Goal: Task Accomplishment & Management: Manage account settings

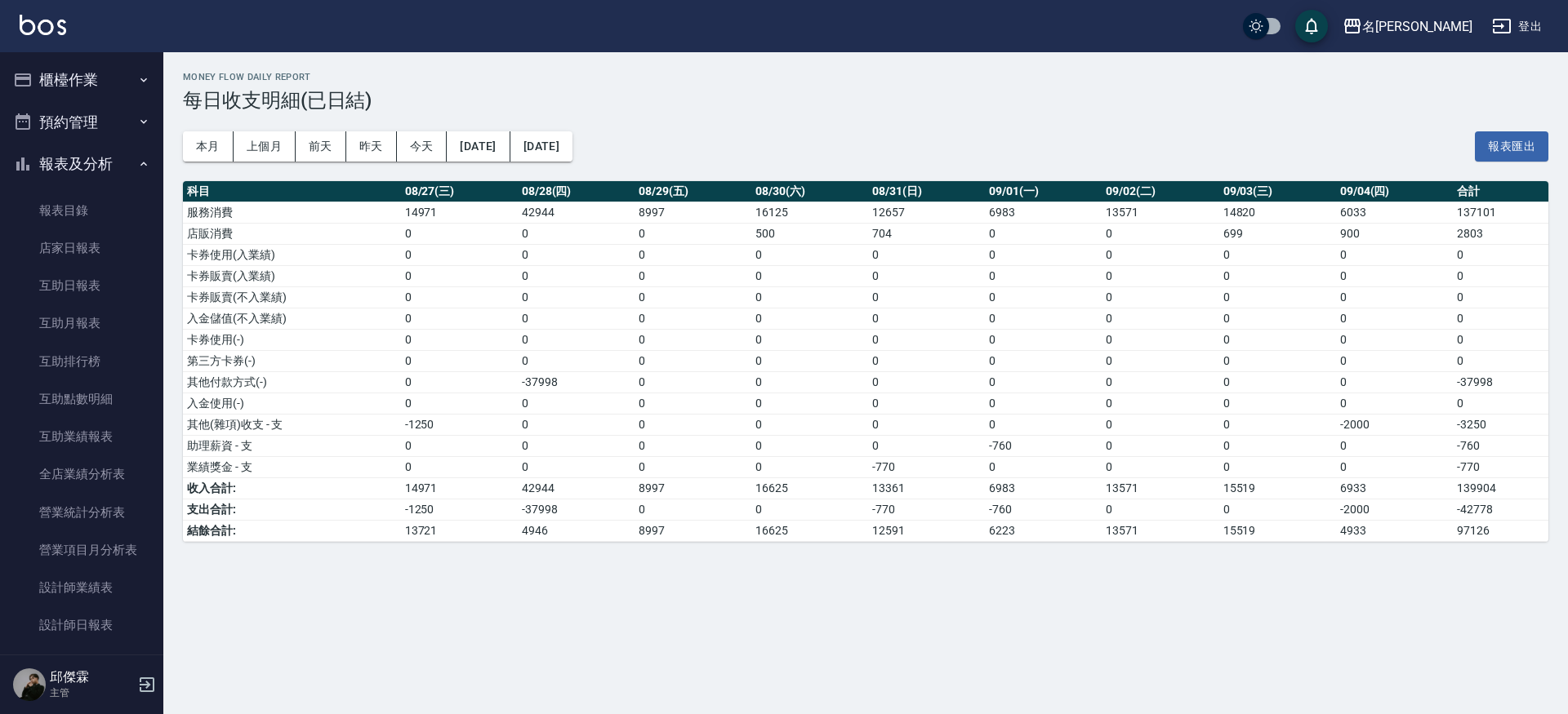
click at [106, 66] on button "櫃檯作業" at bounding box center [82, 79] width 150 height 43
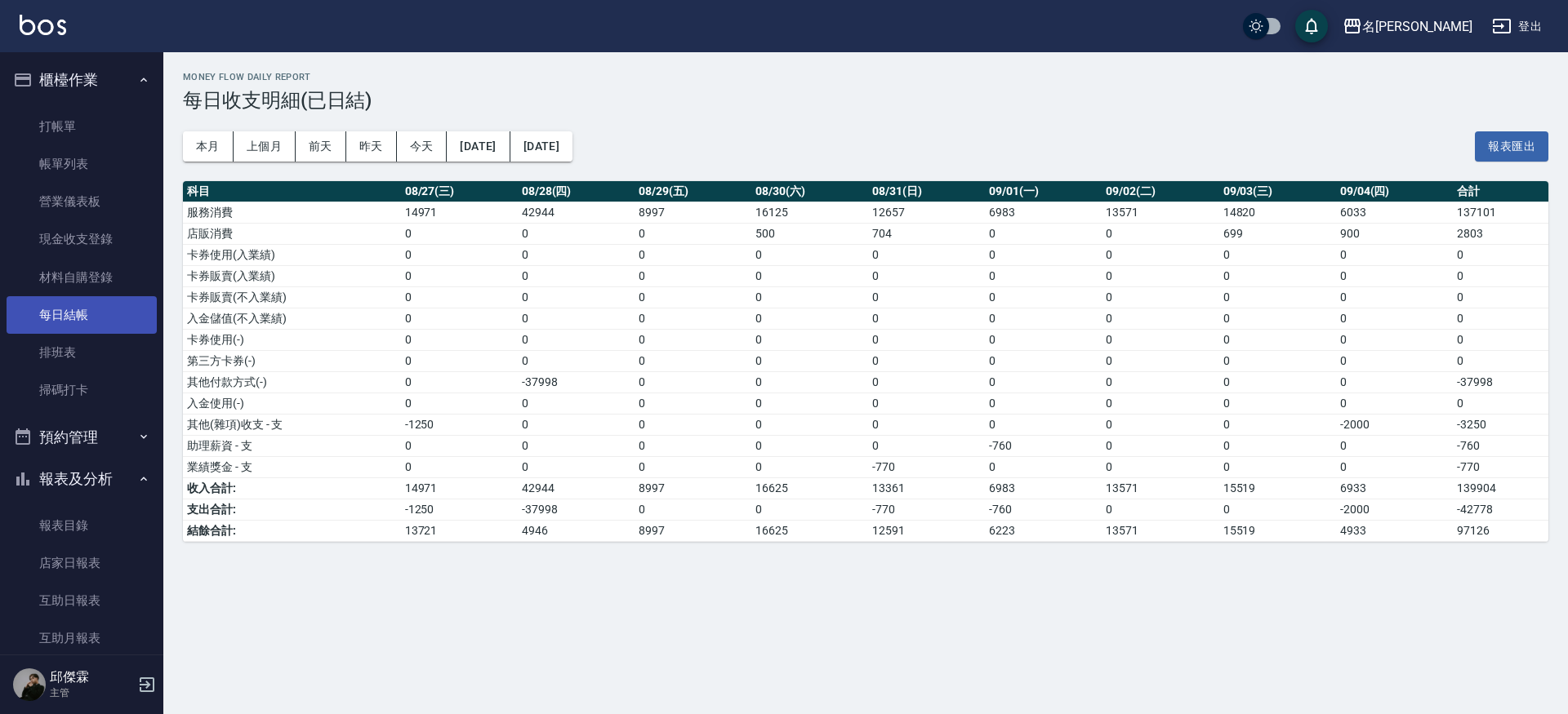
click at [46, 321] on link "每日結帳" at bounding box center [82, 315] width 150 height 38
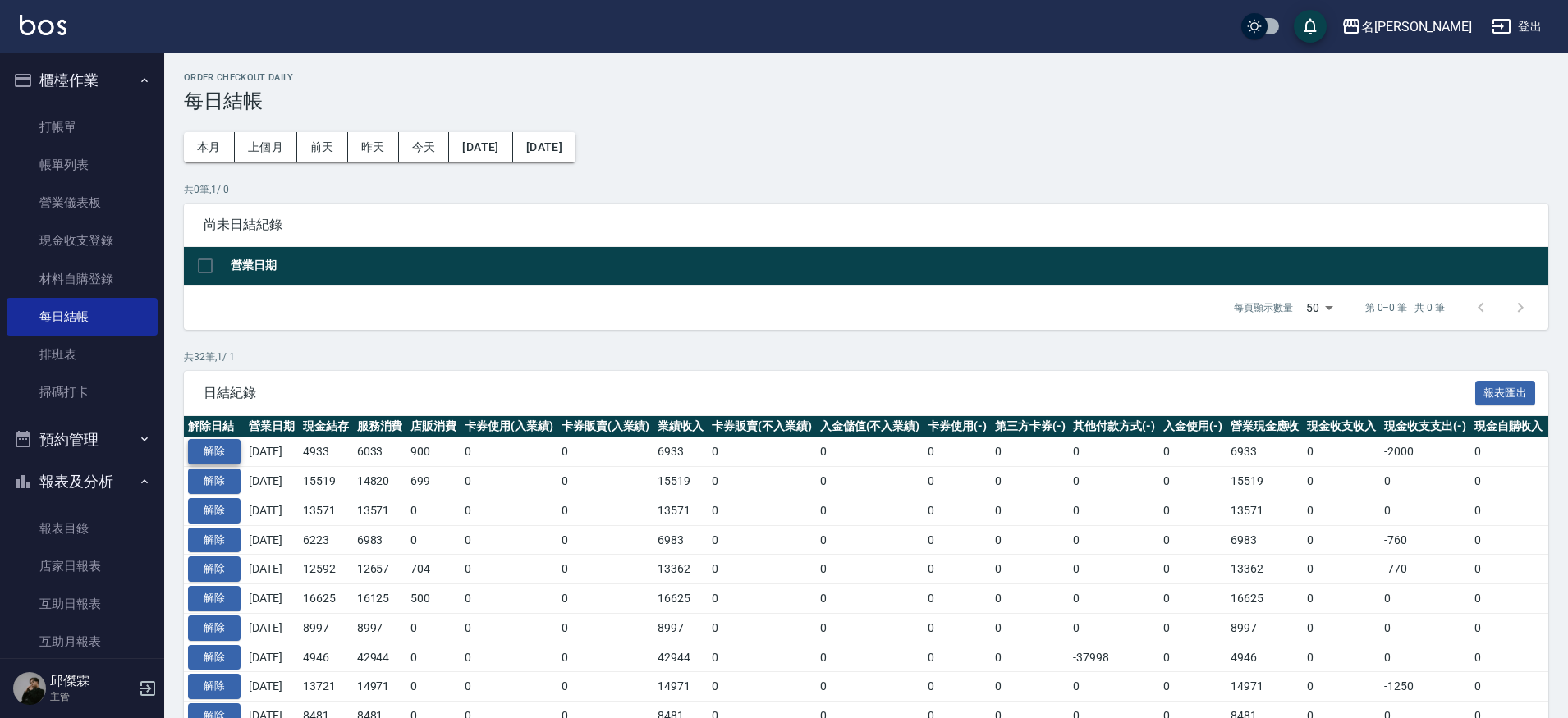
click at [224, 452] on button "解除" at bounding box center [214, 452] width 53 height 26
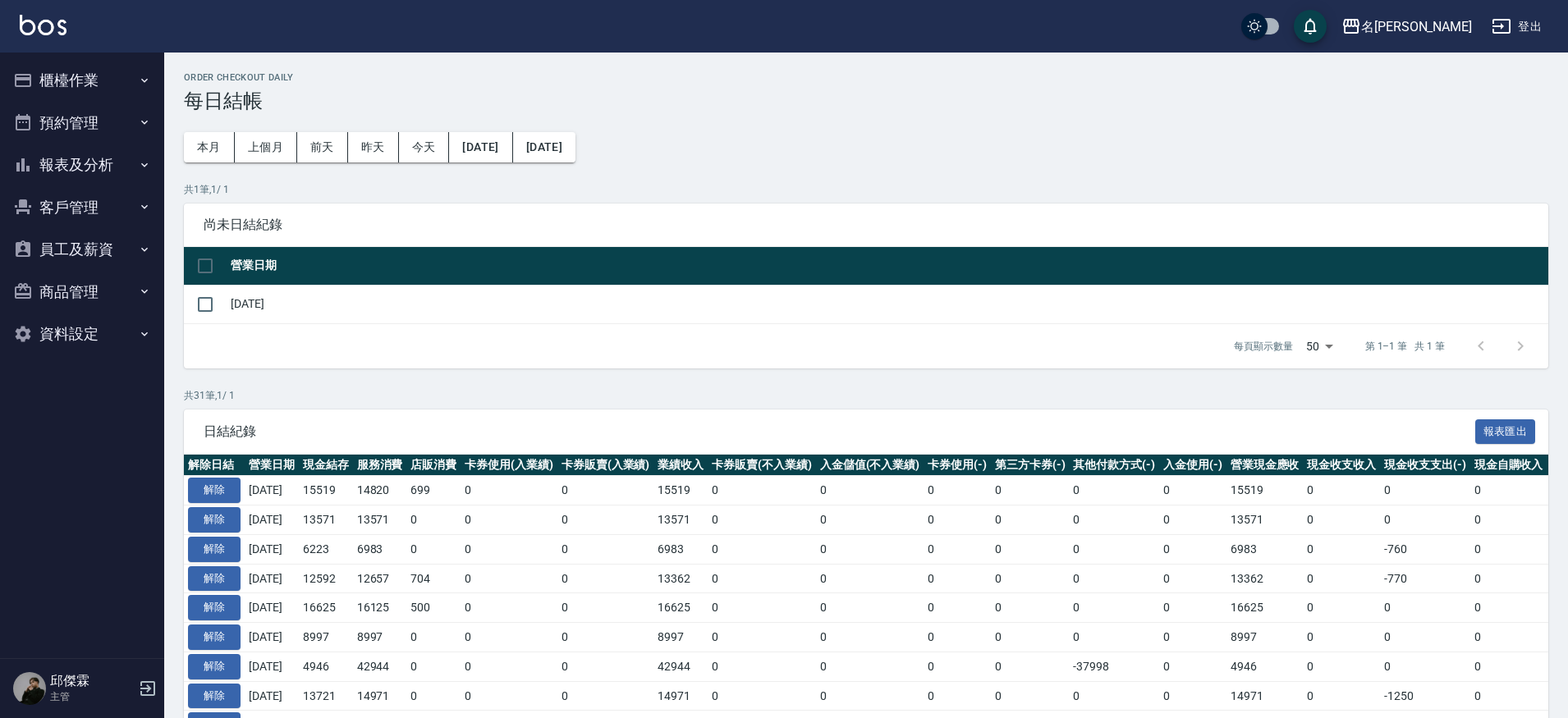
click at [69, 82] on button "櫃檯作業" at bounding box center [83, 80] width 151 height 43
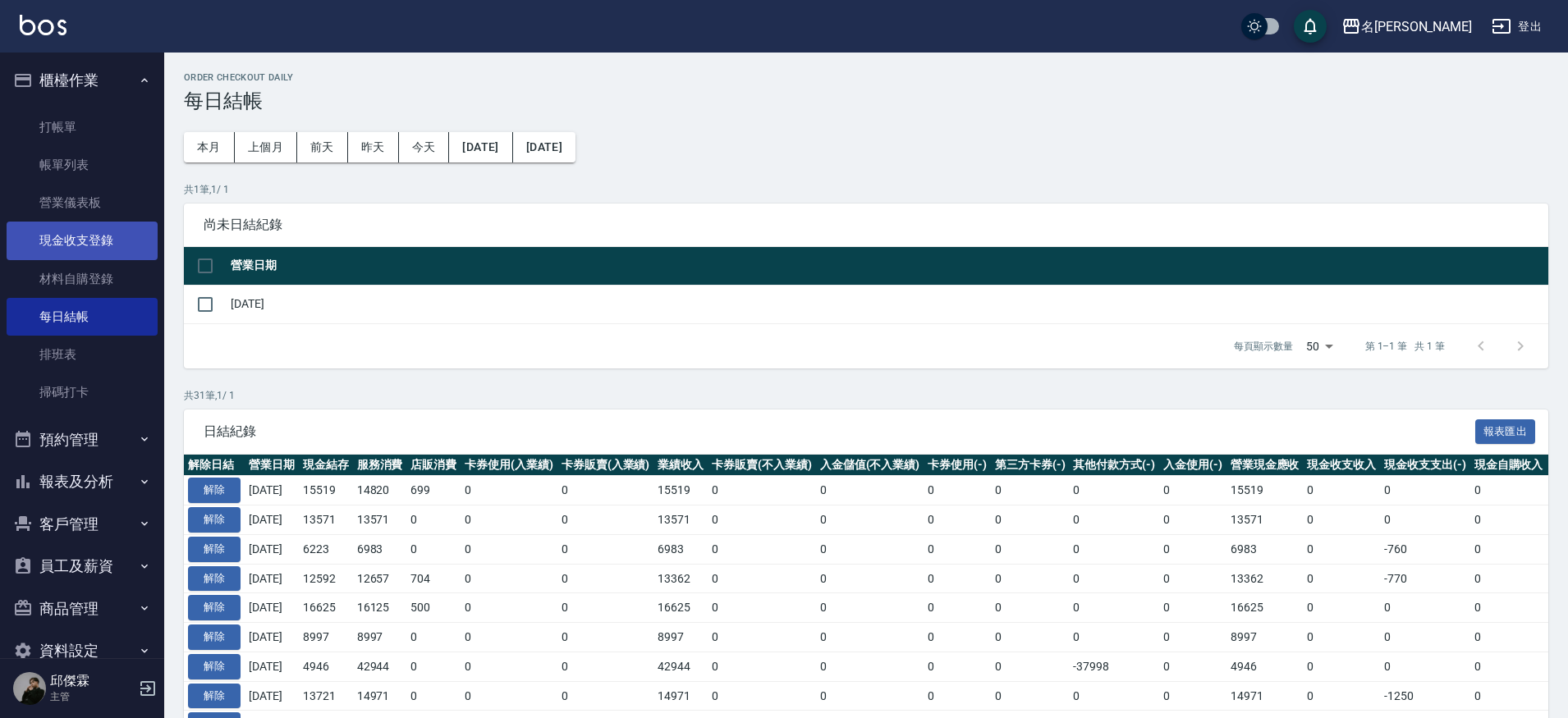
click at [98, 243] on link "現金收支登錄" at bounding box center [83, 241] width 151 height 38
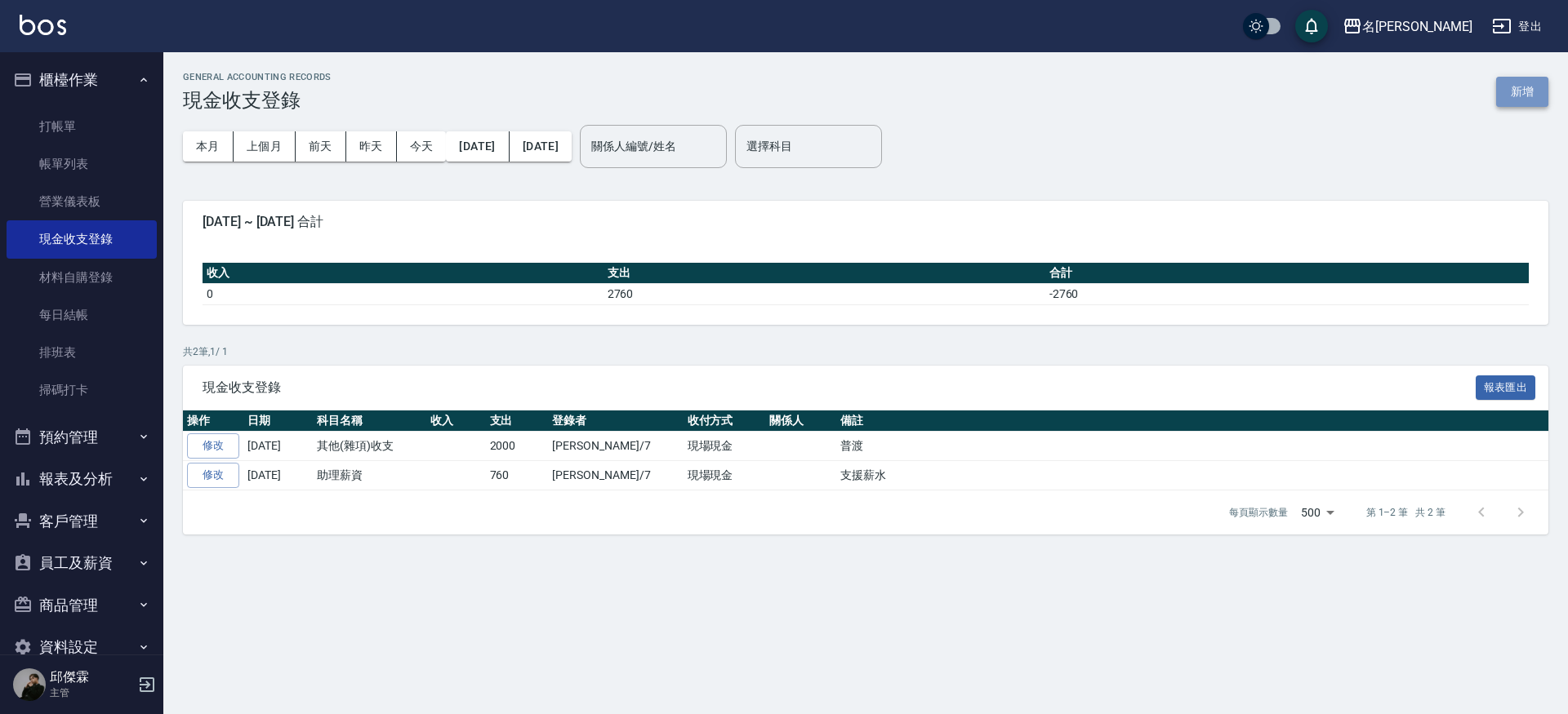
click at [1525, 90] on button "新增" at bounding box center [1522, 92] width 52 height 31
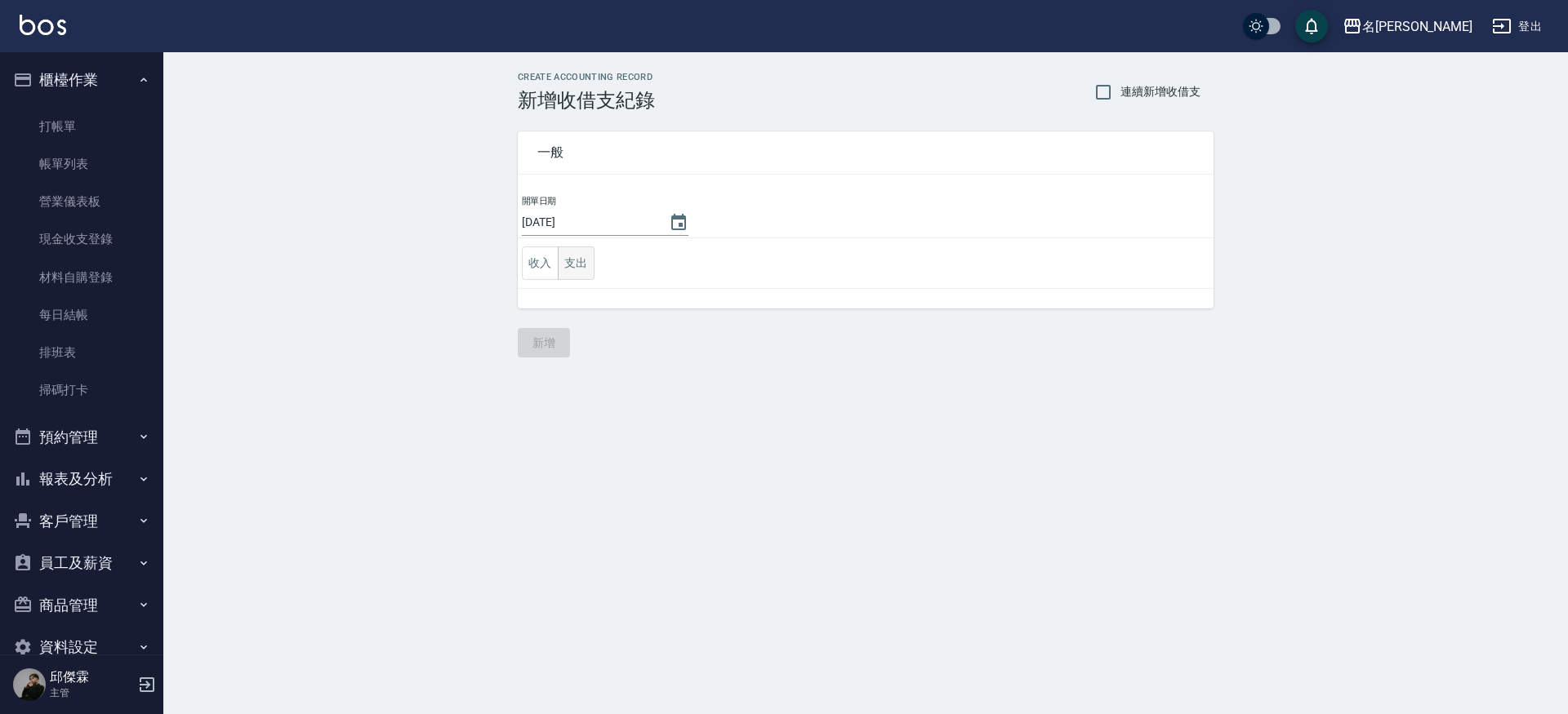
click at [585, 259] on button "支出" at bounding box center [576, 263] width 37 height 34
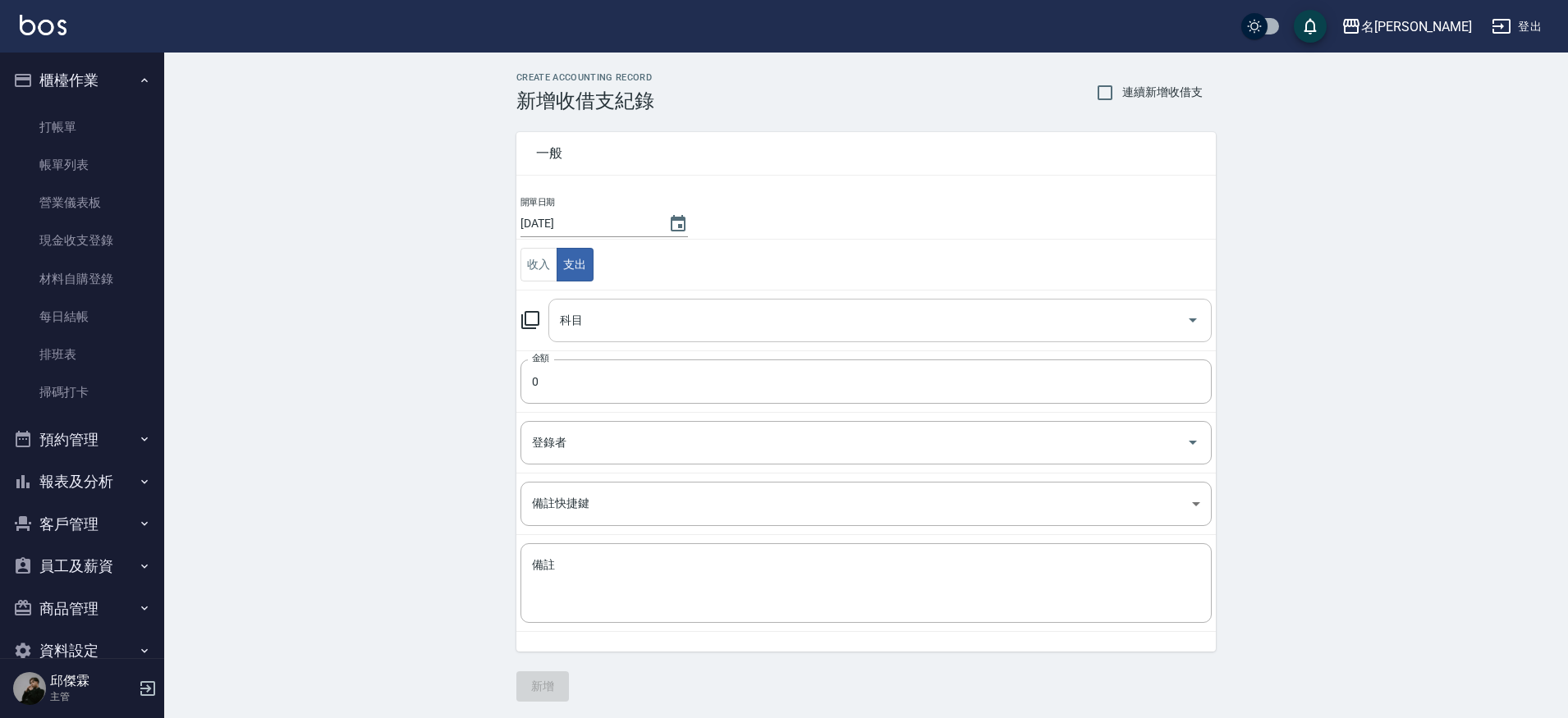
click at [751, 319] on input "科目" at bounding box center [867, 320] width 623 height 29
type input "４"
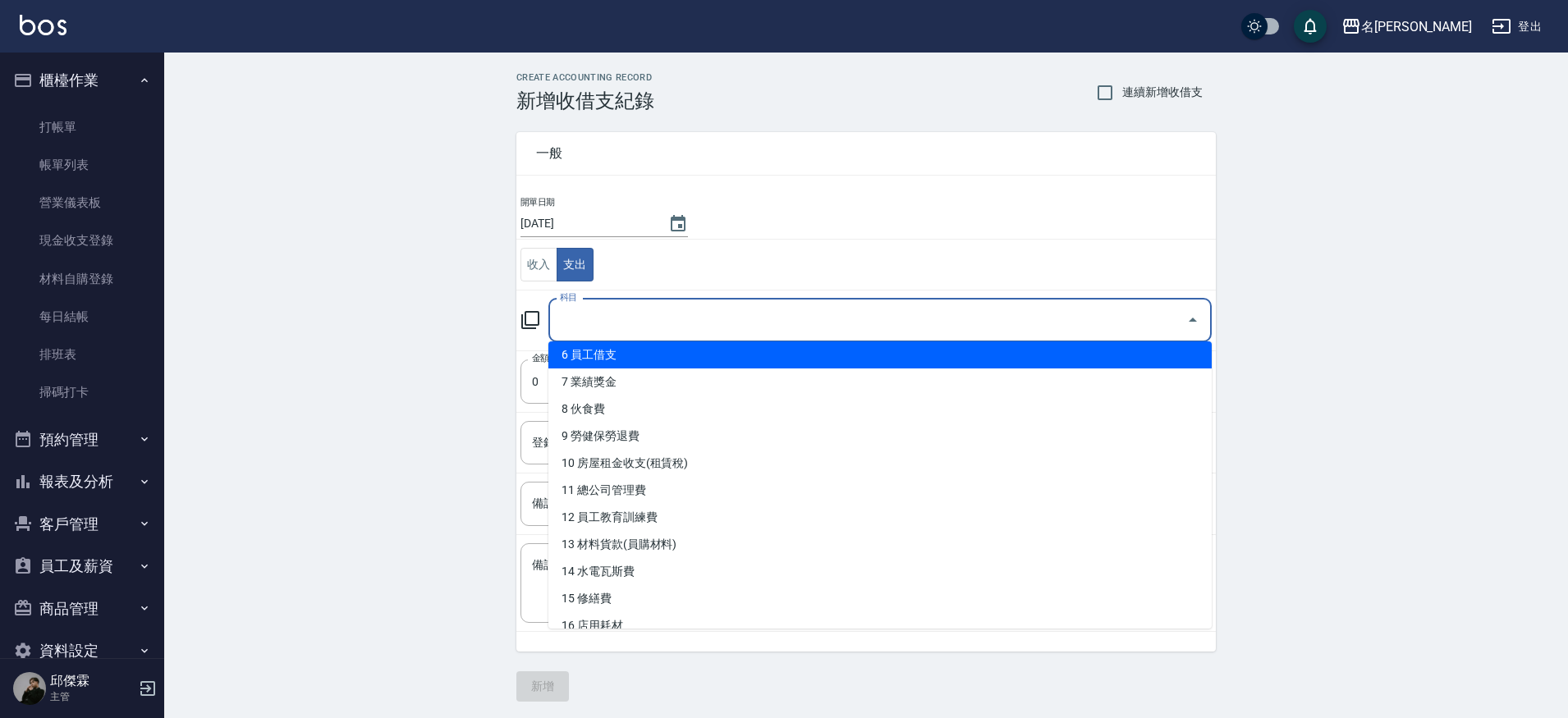
scroll to position [142, 0]
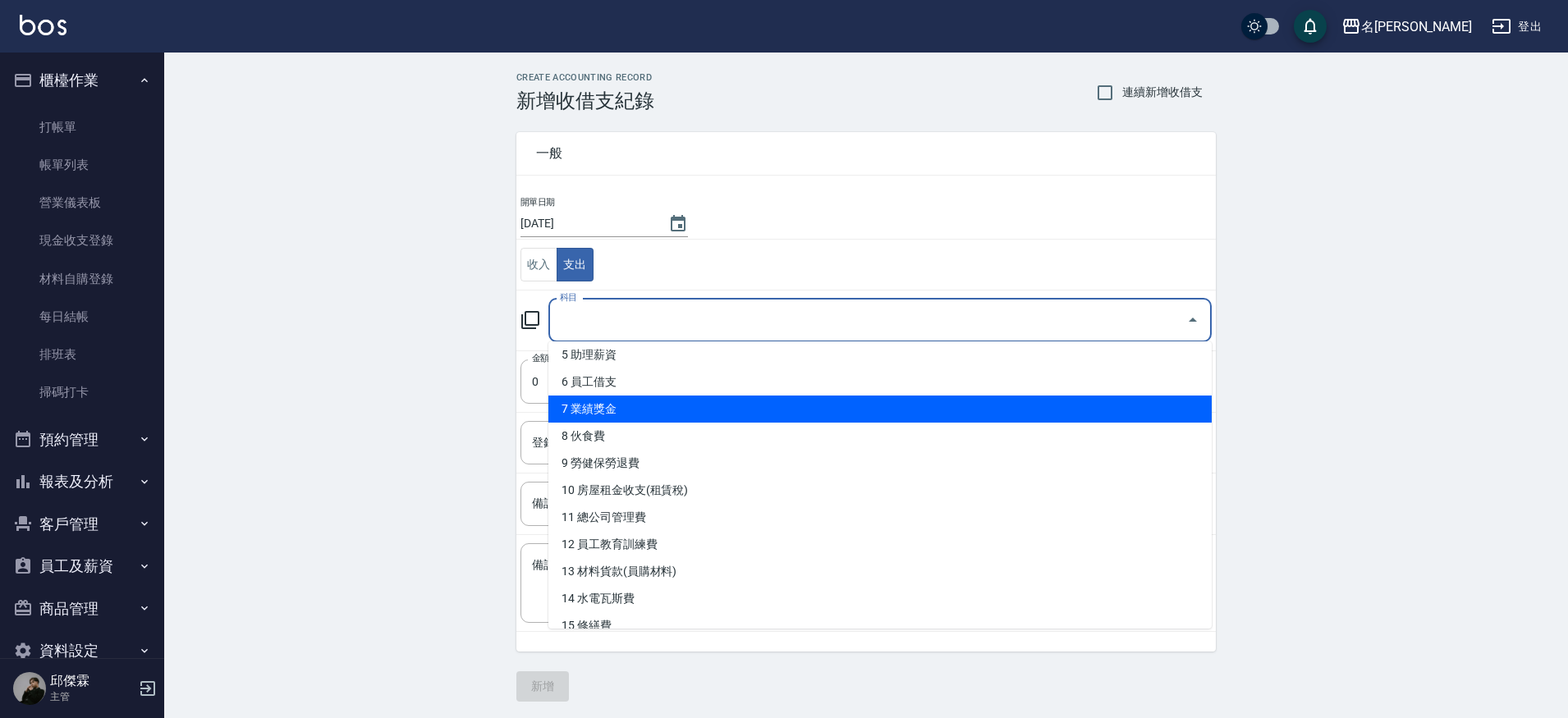
type input "7 業績獎金"
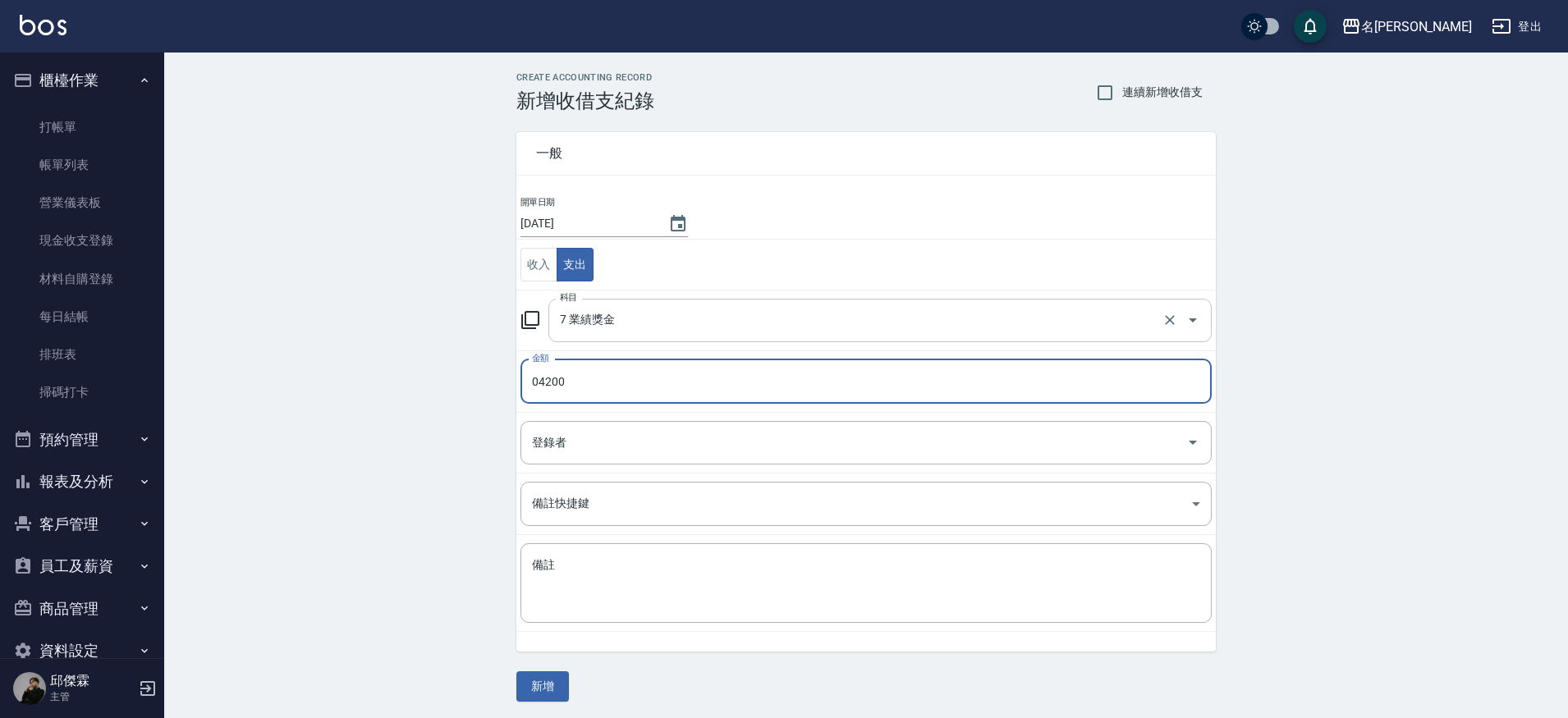
type input "04200"
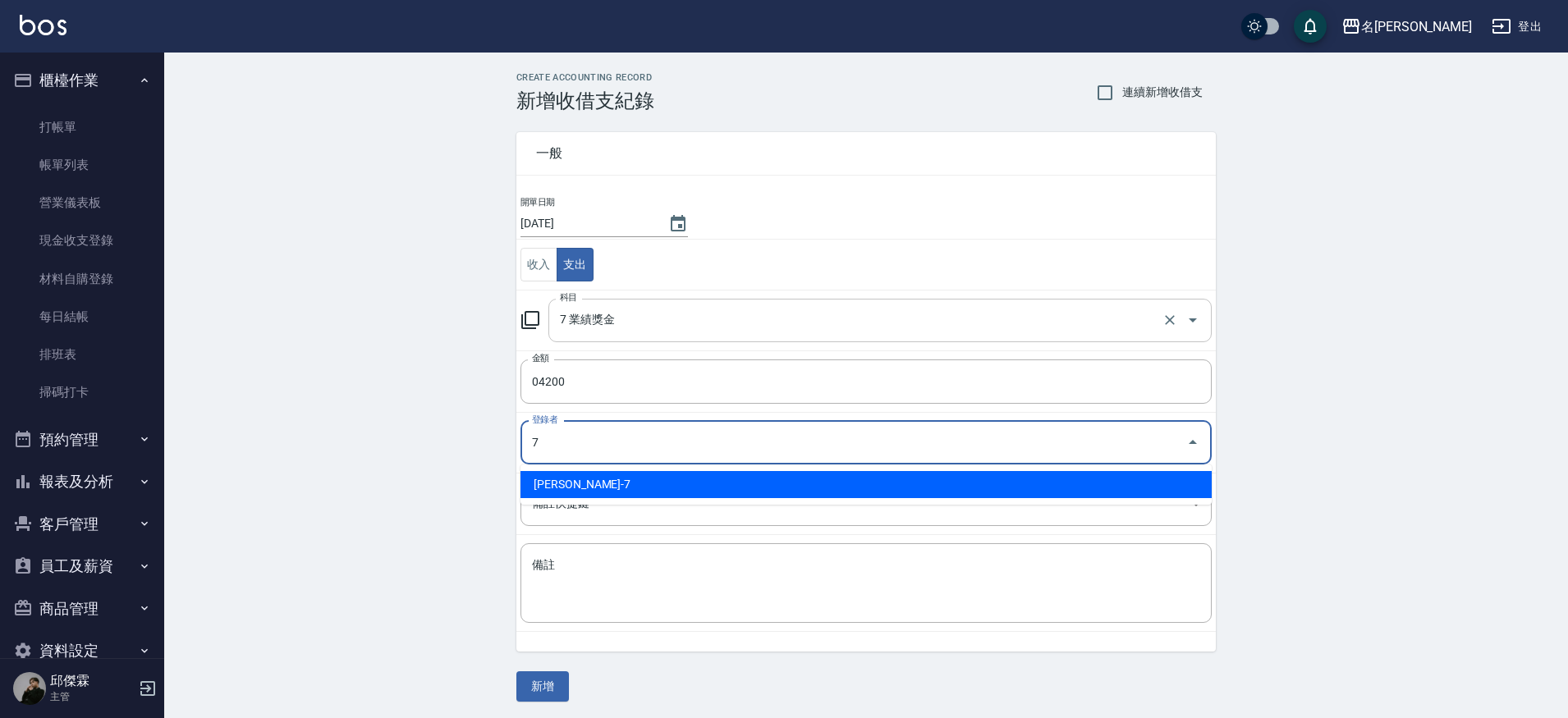
type input "邱傑霖-7"
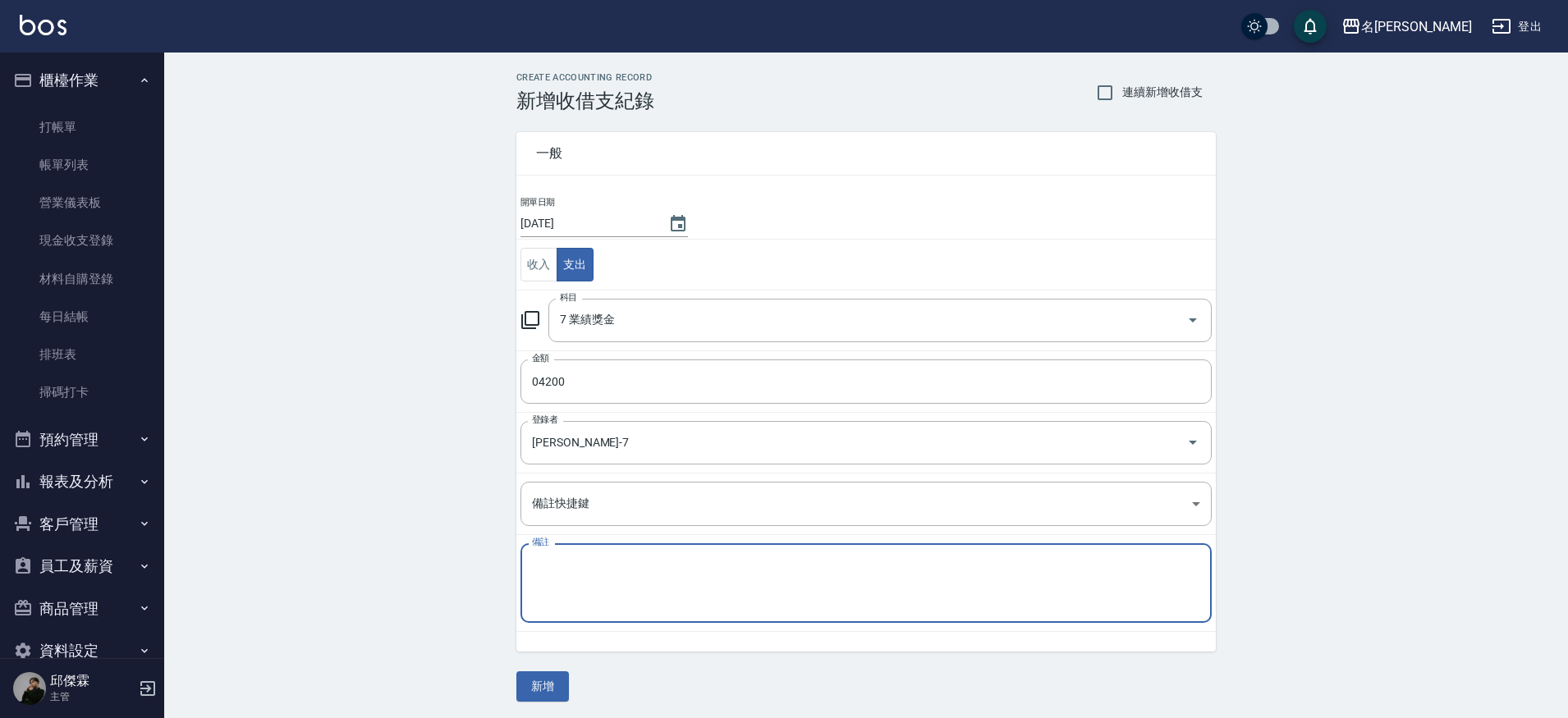
click at [669, 574] on textarea "備註" at bounding box center [866, 584] width 668 height 53
type textarea "u"
type textarea "ㄨ"
click at [562, 585] on textarea "jieni 300 mina 900" at bounding box center [866, 584] width 668 height 53
click at [568, 579] on textarea "jieni 300 mina 900" at bounding box center [866, 584] width 668 height 53
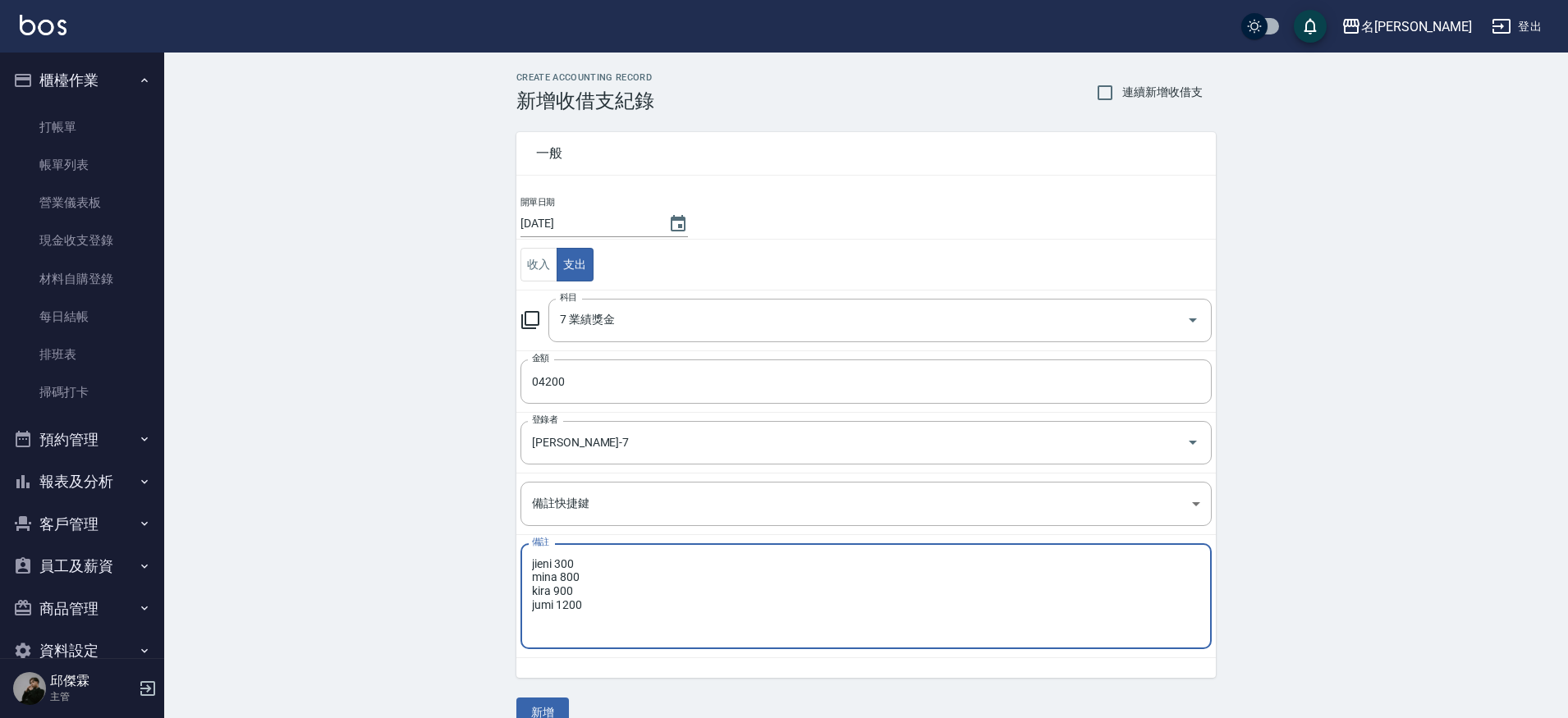
scroll to position [29, 0]
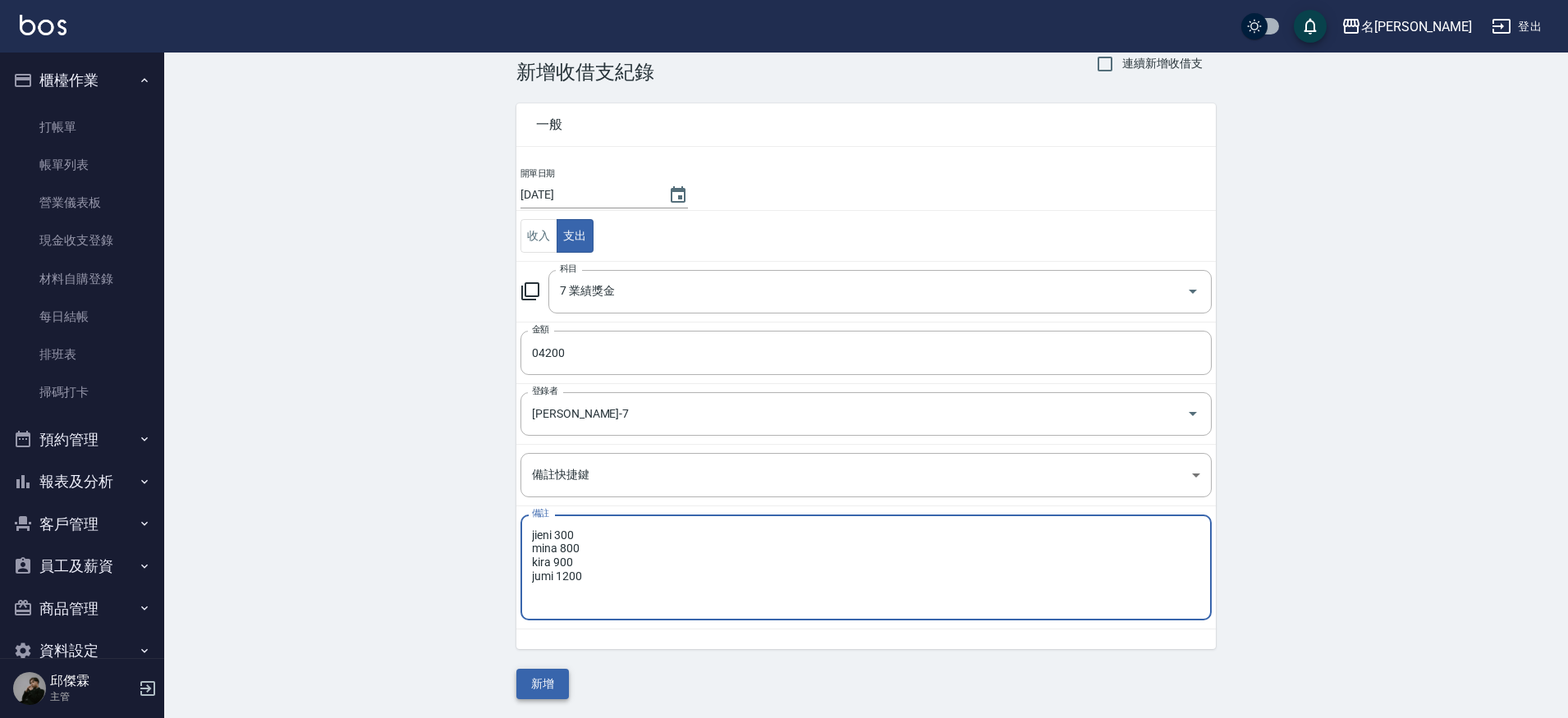
type textarea "jieni 300 mina 800 kira 900 jumi 1200"
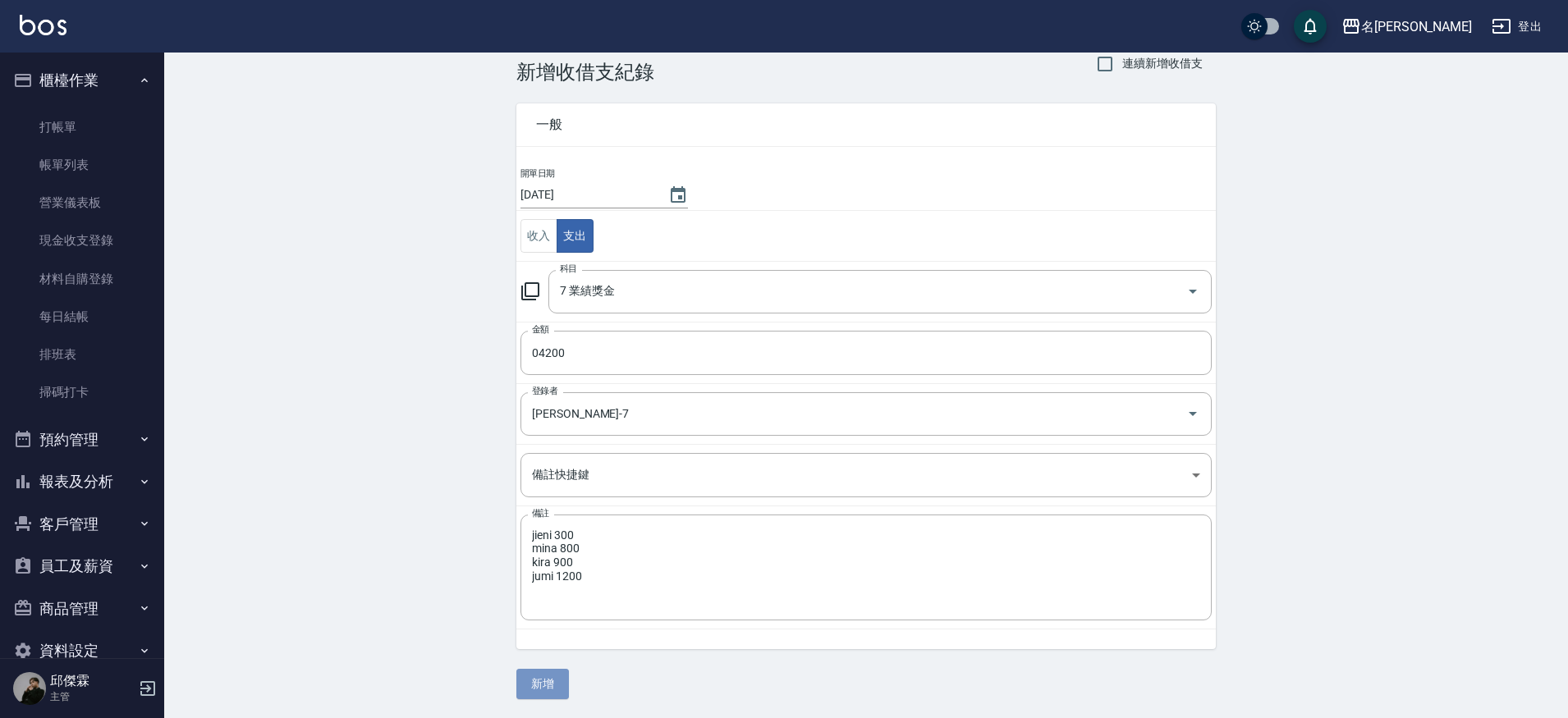
click at [553, 680] on button "新增" at bounding box center [542, 684] width 53 height 31
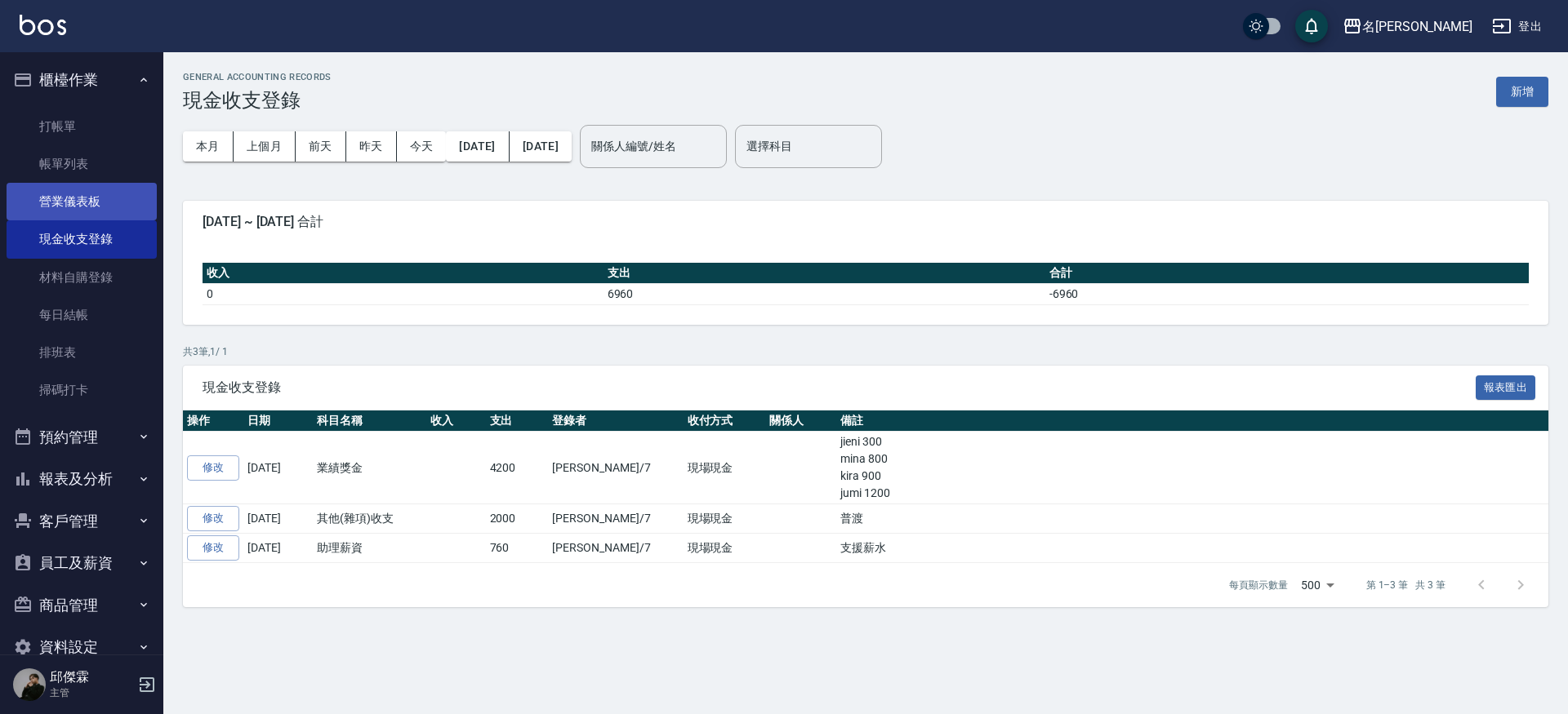
click at [82, 215] on link "營業儀表板" at bounding box center [82, 202] width 150 height 38
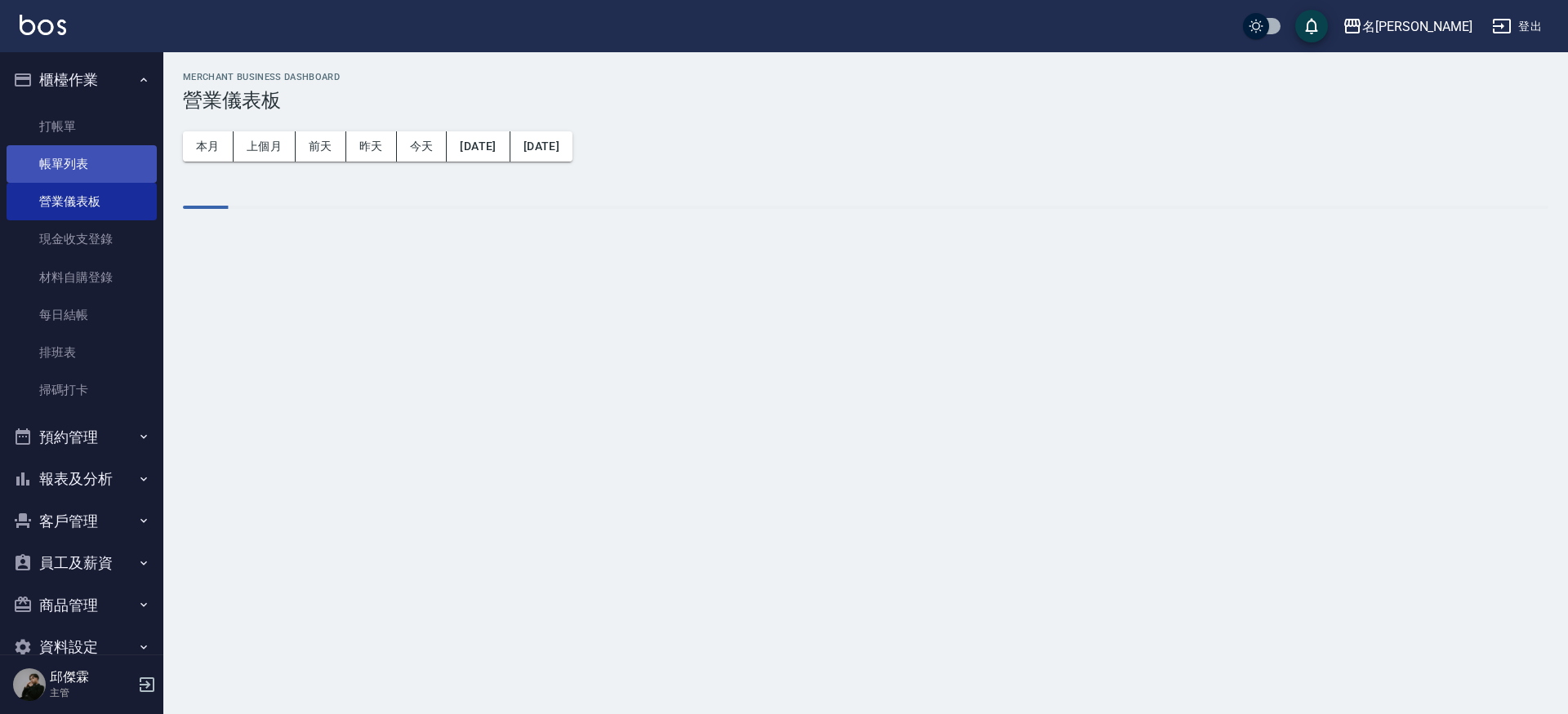
click at [72, 159] on link "帳單列表" at bounding box center [82, 164] width 150 height 38
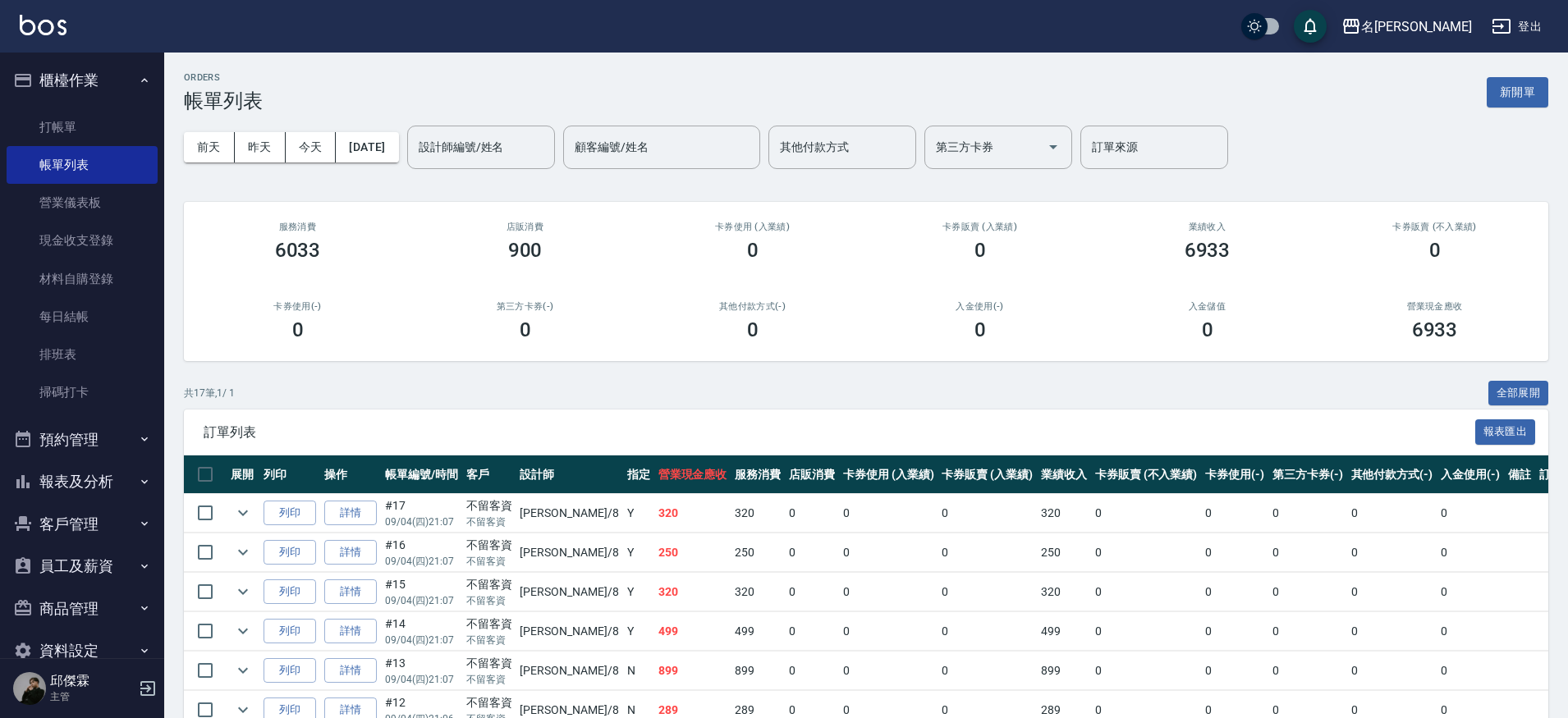
scroll to position [29, 0]
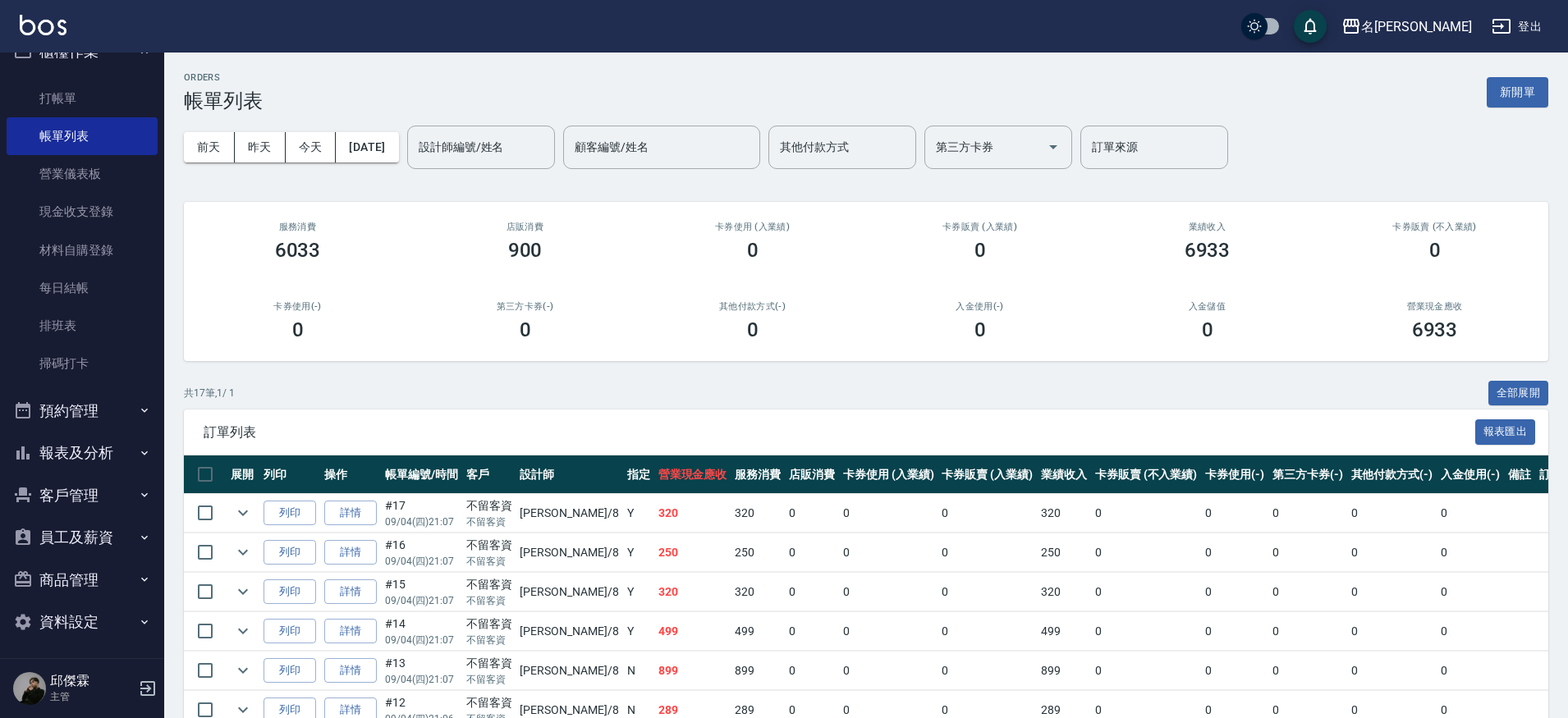
click at [78, 422] on button "預約管理" at bounding box center [83, 411] width 151 height 43
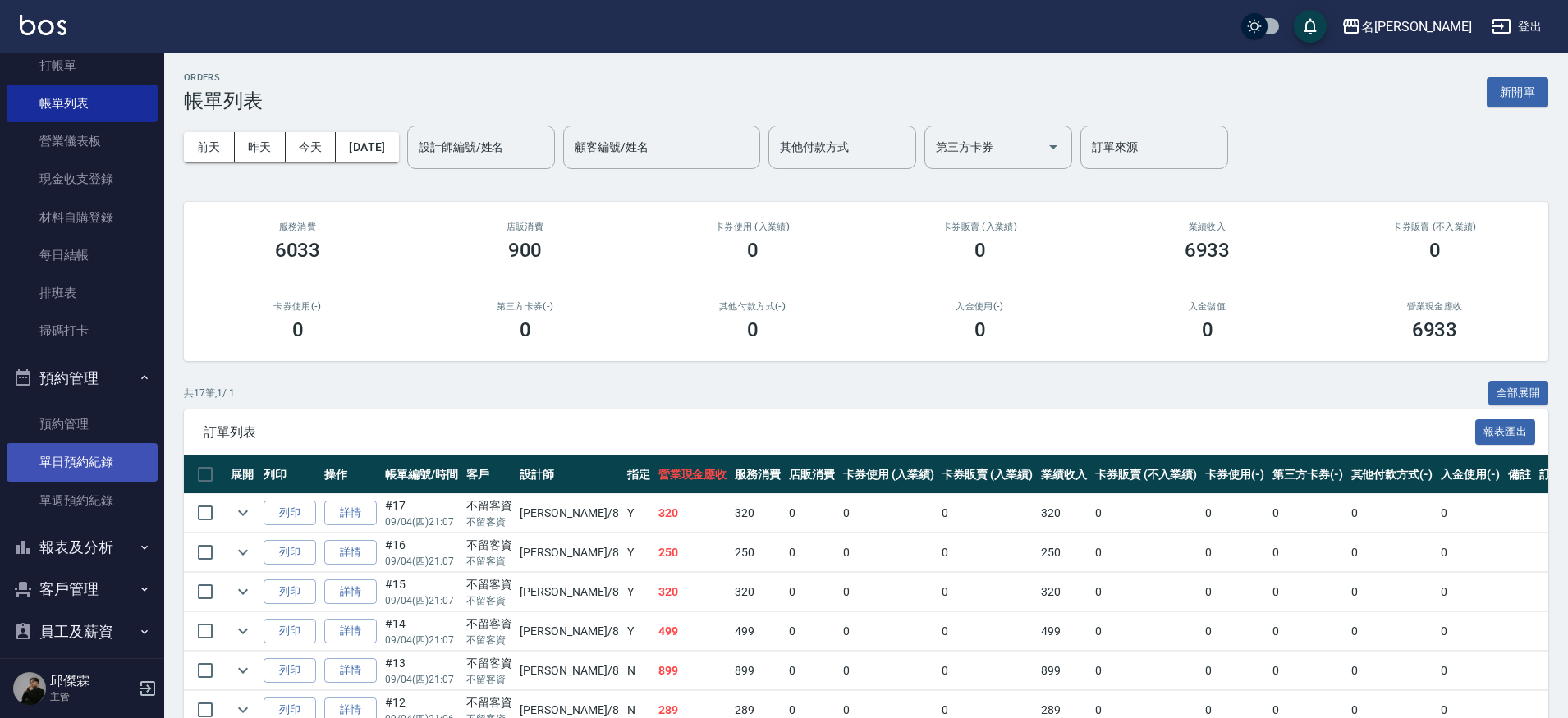
scroll to position [104, 0]
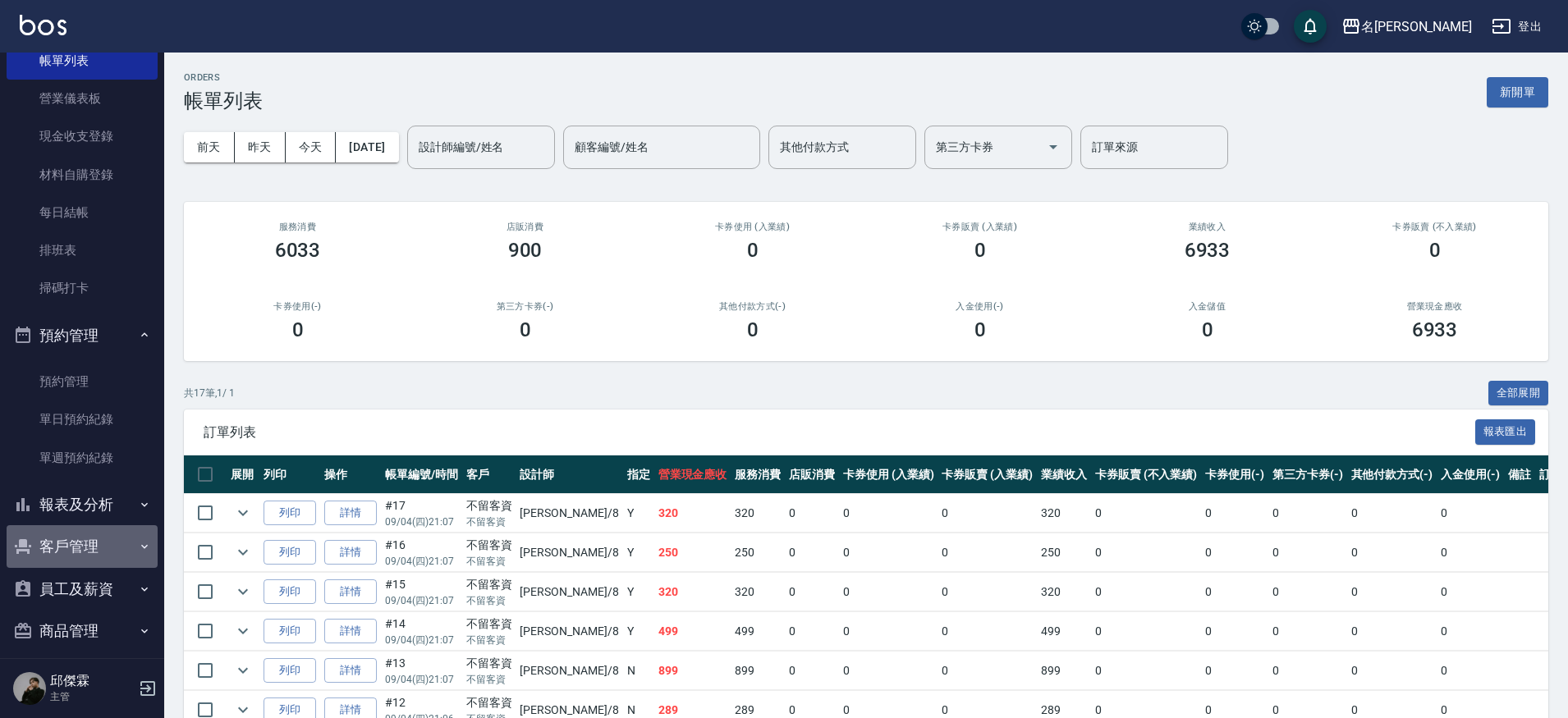
click at [87, 525] on button "客戶管理" at bounding box center [83, 546] width 151 height 43
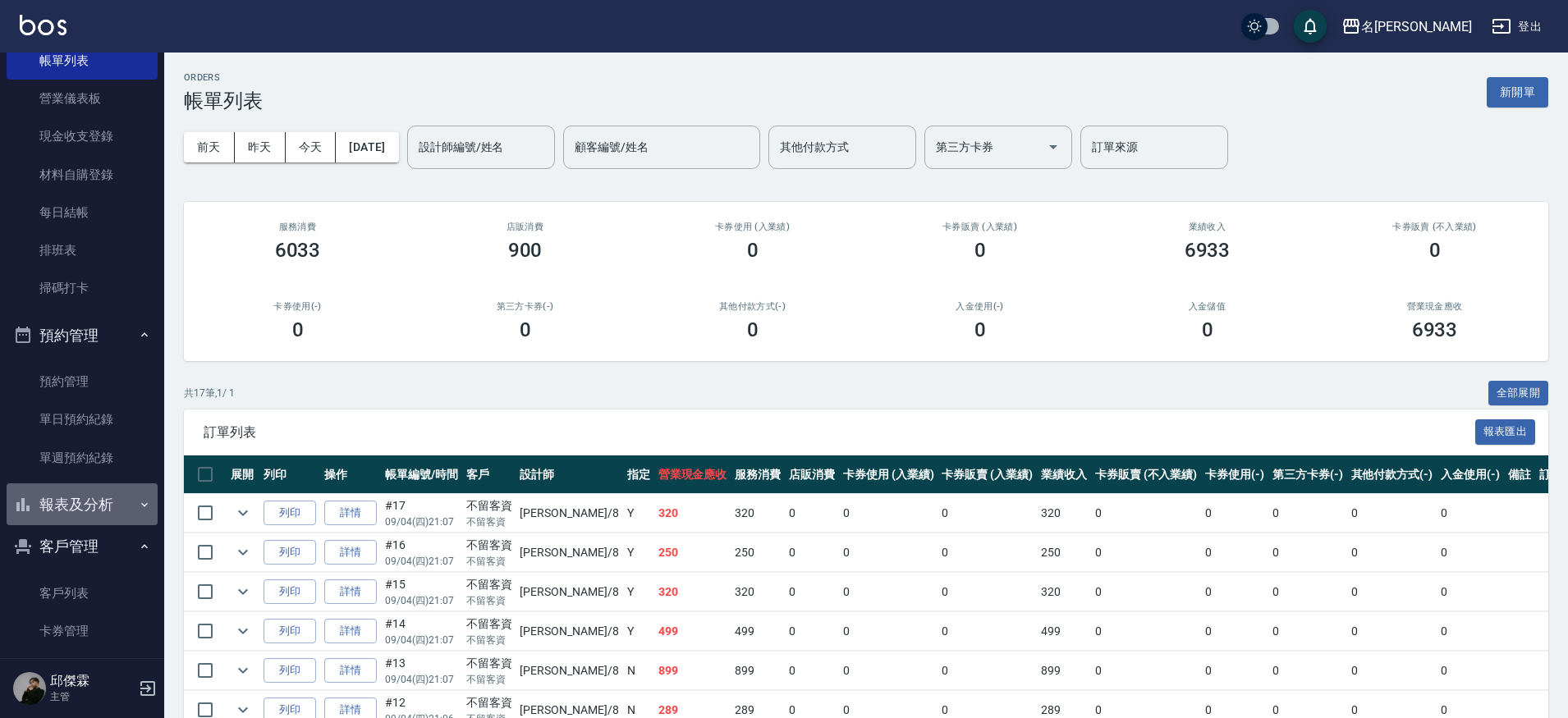
click at [84, 510] on button "報表及分析" at bounding box center [83, 504] width 151 height 43
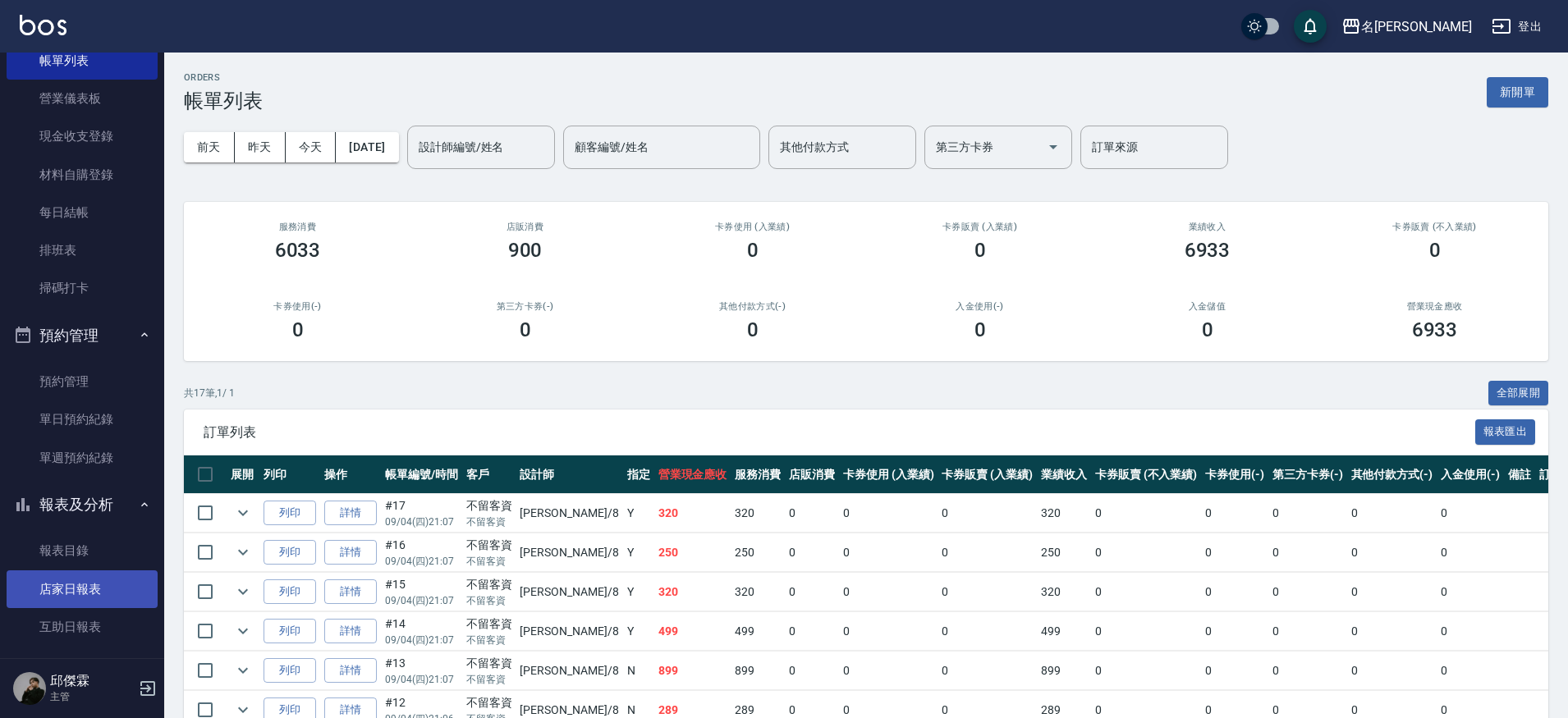
click at [81, 600] on link "店家日報表" at bounding box center [83, 590] width 151 height 38
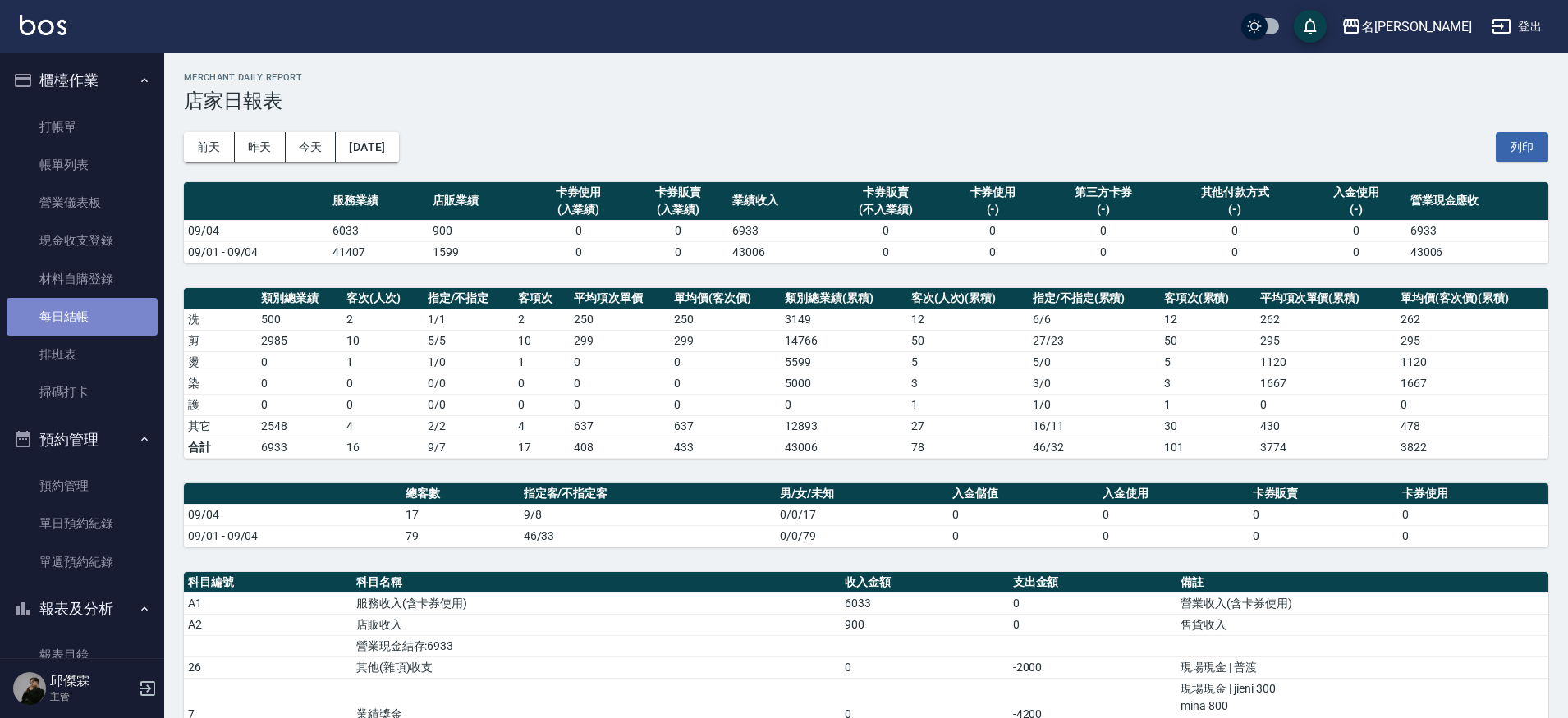
click at [83, 315] on link "每日結帳" at bounding box center [83, 317] width 151 height 38
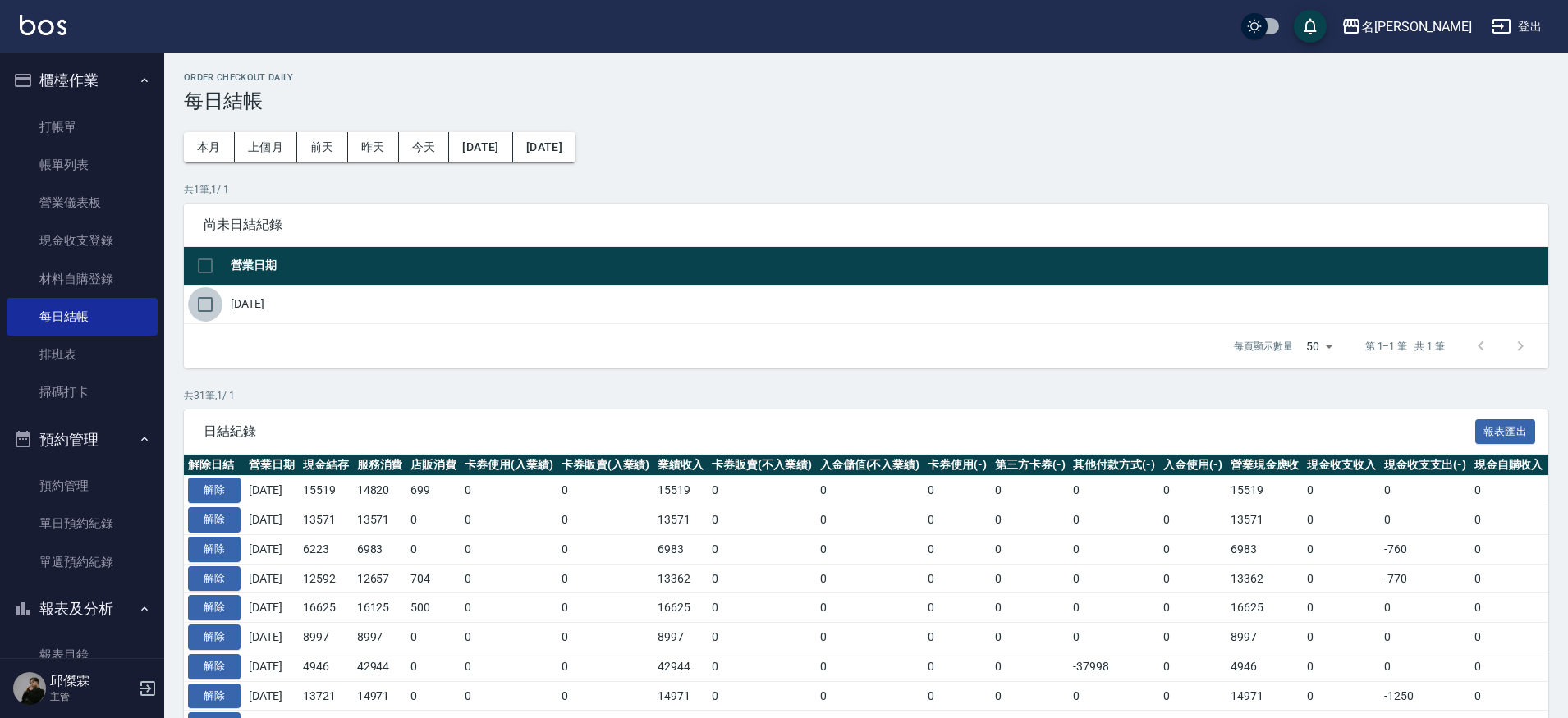
click at [201, 298] on input "checkbox" at bounding box center [205, 304] width 35 height 35
checkbox input "true"
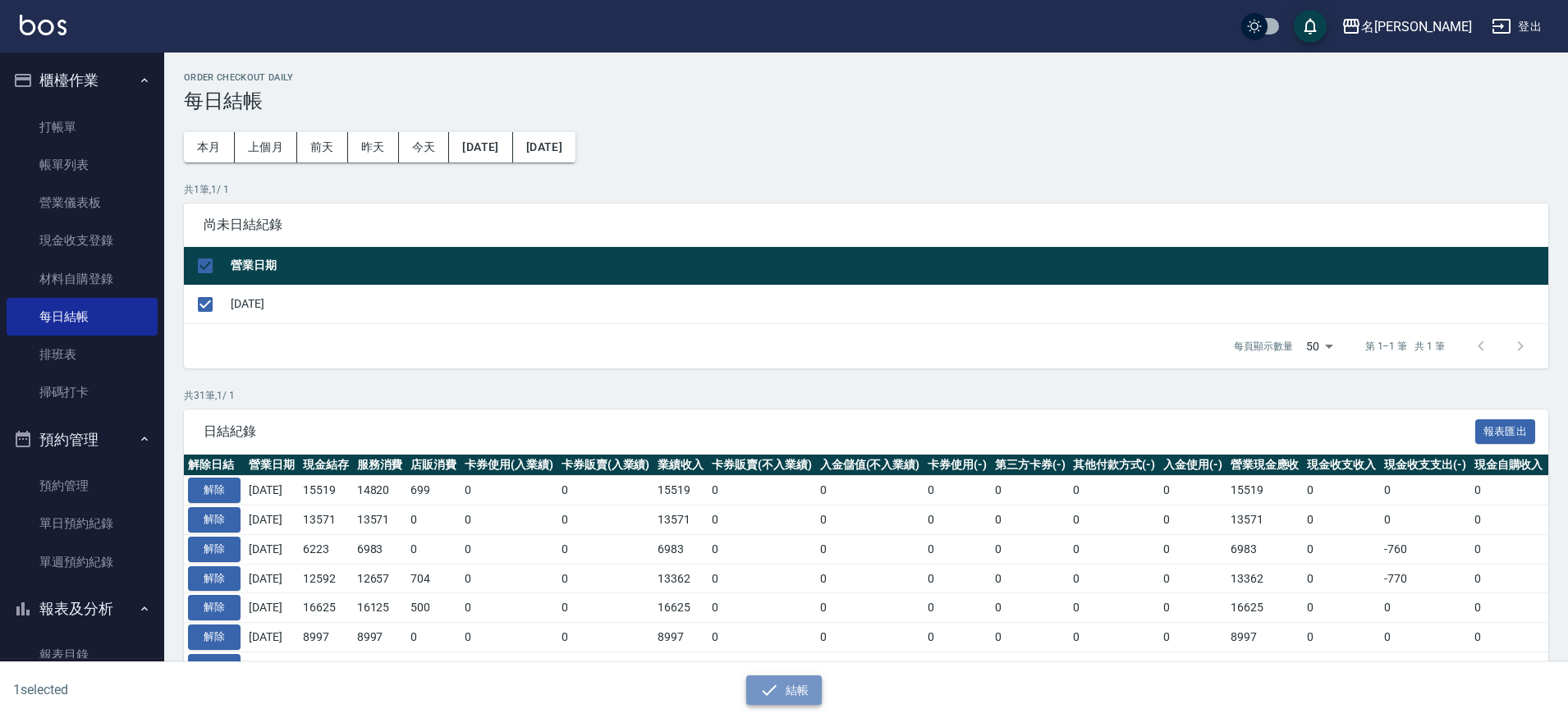
click at [771, 687] on icon "button" at bounding box center [770, 690] width 20 height 20
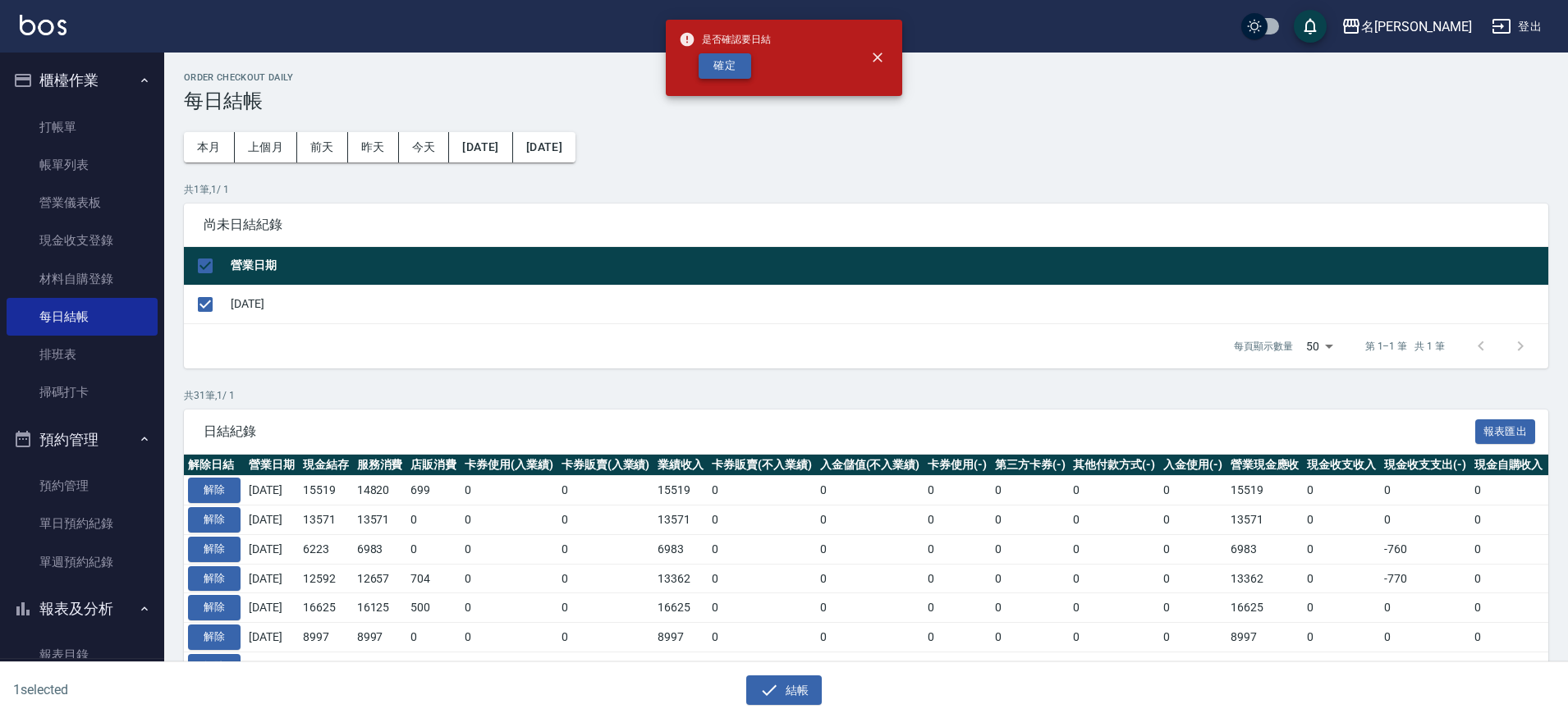
click at [732, 65] on button "確定" at bounding box center [725, 67] width 53 height 26
checkbox input "false"
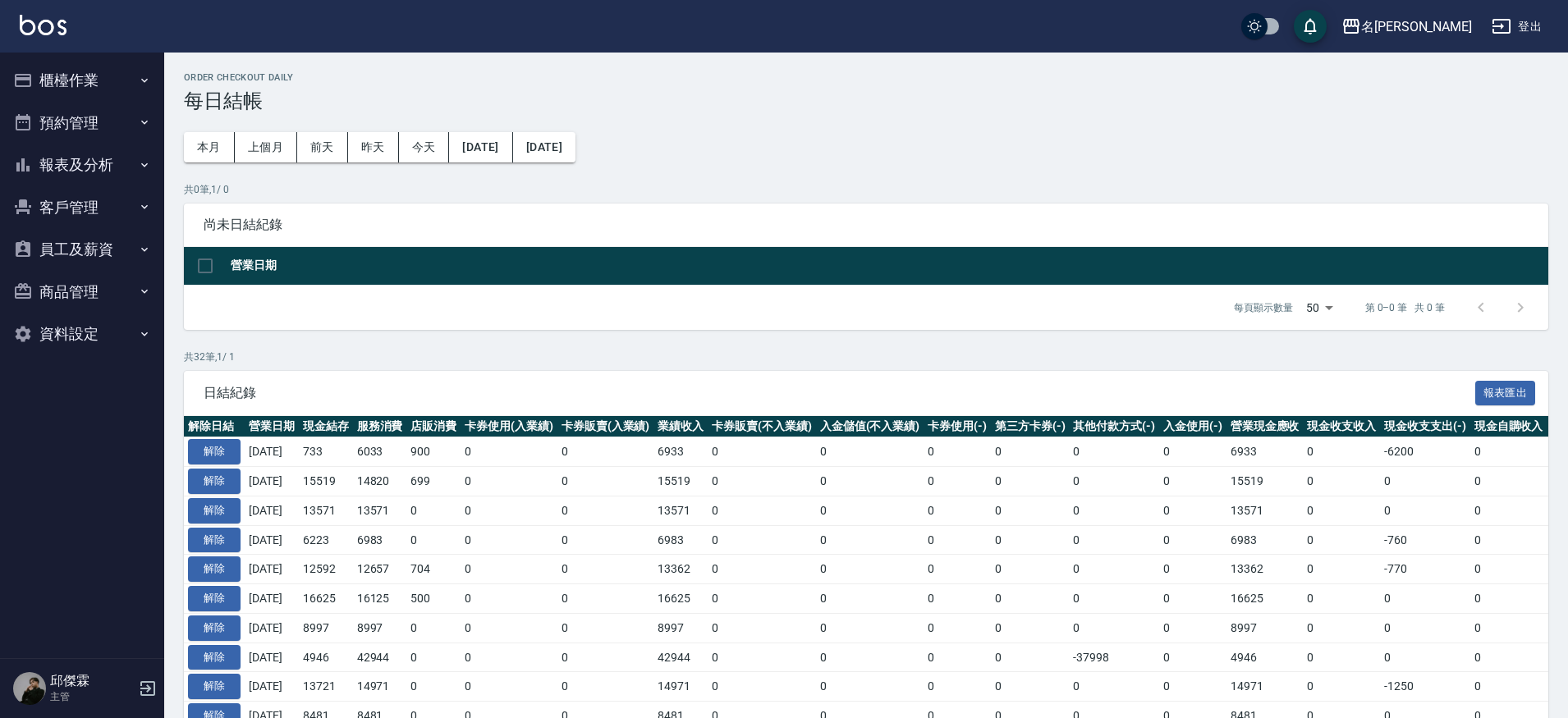
click at [87, 114] on button "預約管理" at bounding box center [83, 122] width 151 height 43
click at [86, 284] on button "報表及分析" at bounding box center [83, 291] width 151 height 43
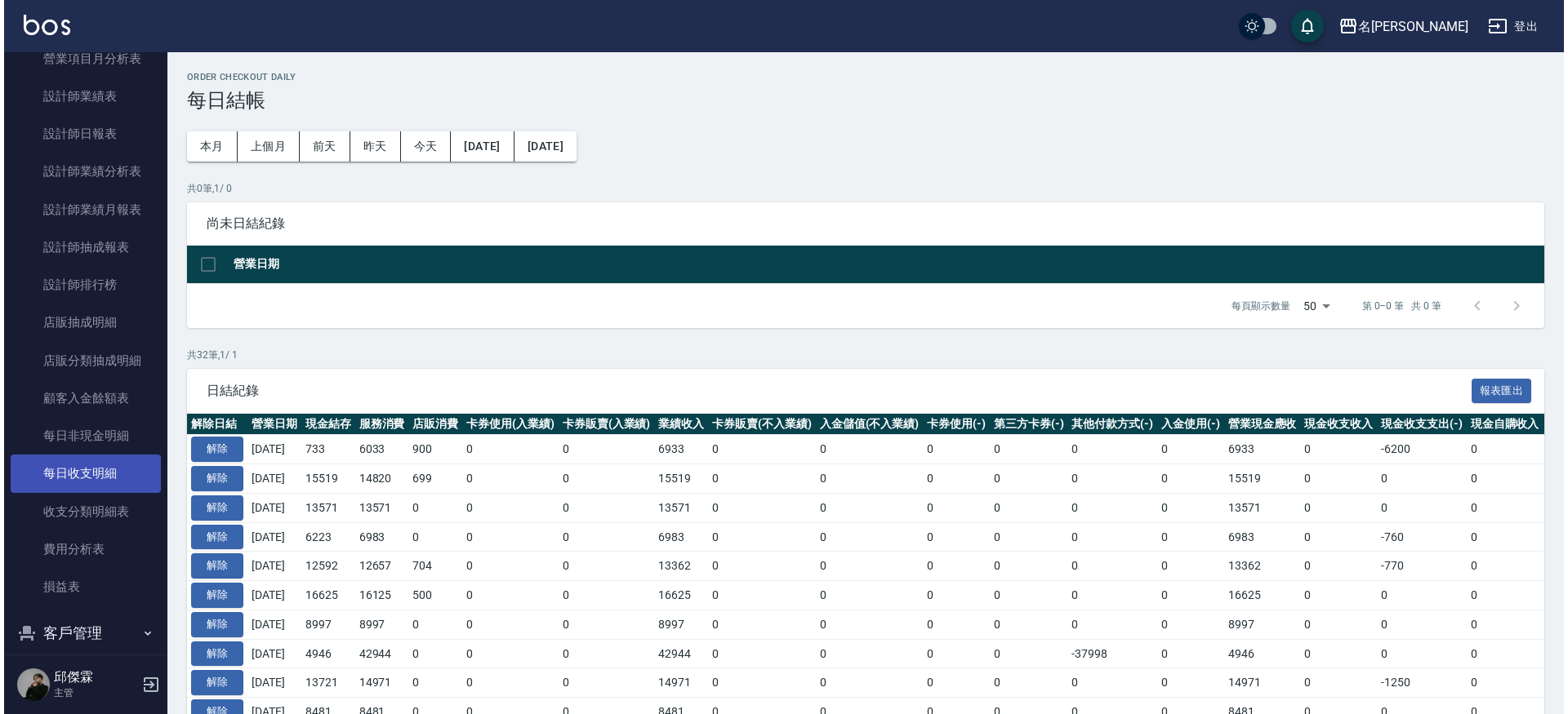
scroll to position [618, 0]
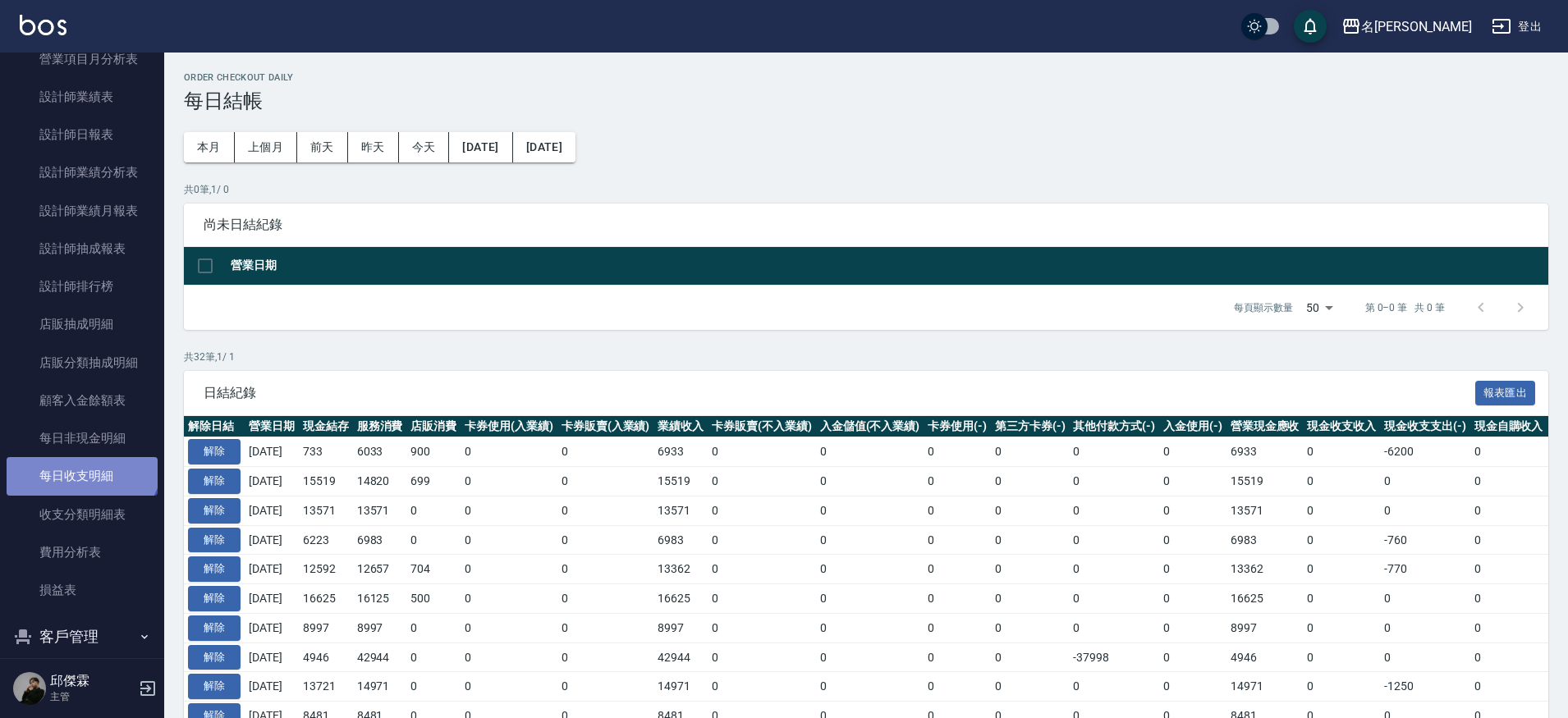
click at [80, 457] on link "每日收支明細" at bounding box center [83, 476] width 151 height 38
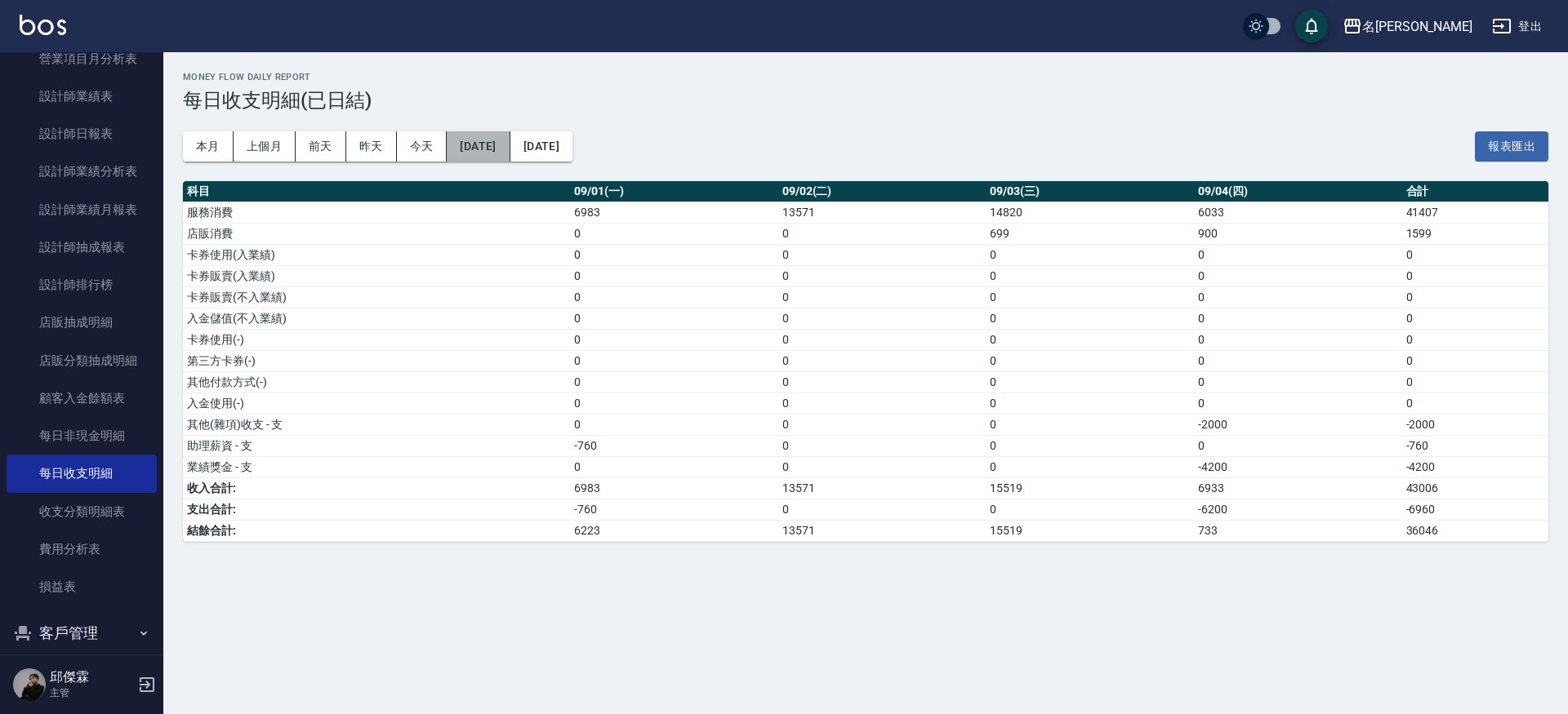
click at [509, 152] on button "[DATE]" at bounding box center [479, 146] width 63 height 31
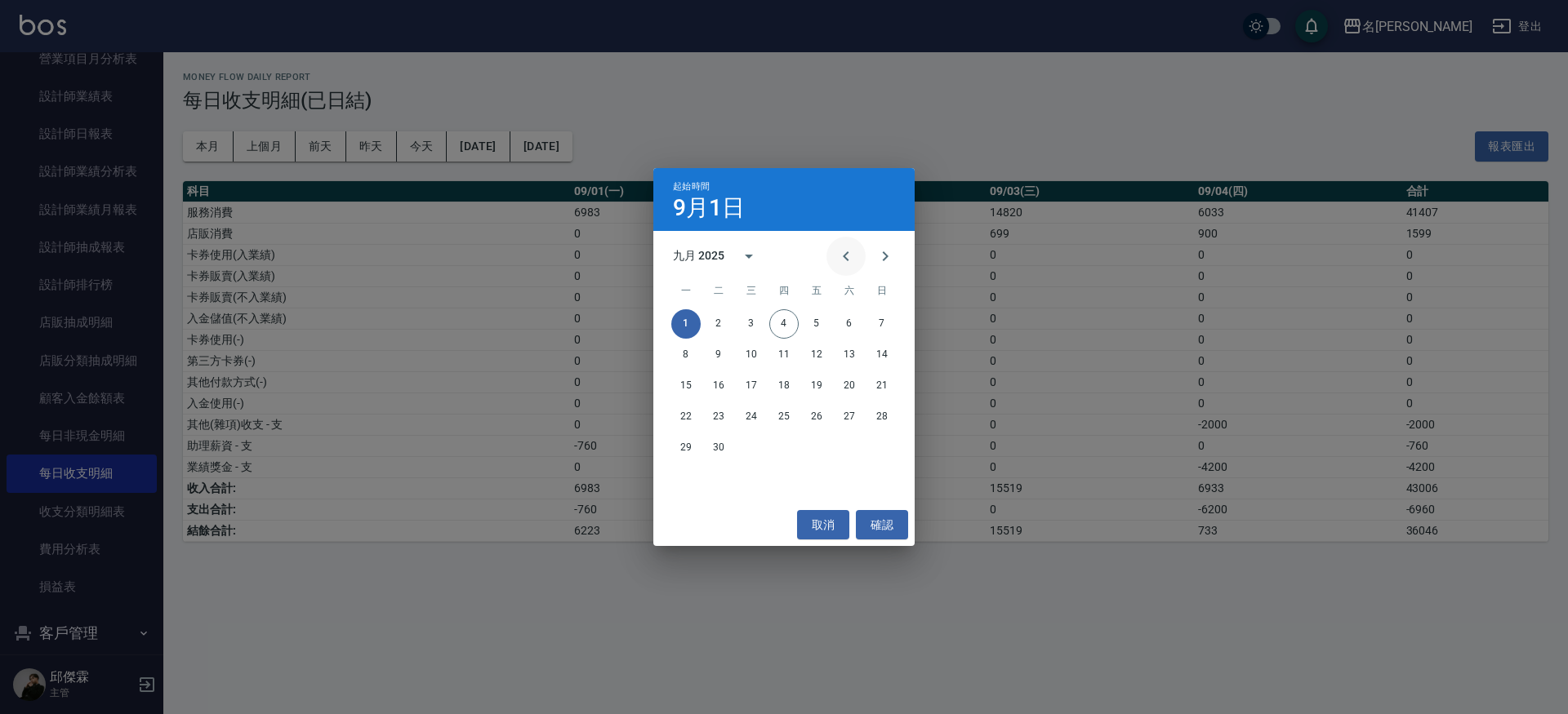
click at [848, 266] on button "Previous month" at bounding box center [846, 256] width 40 height 40
click at [753, 451] on button "27" at bounding box center [752, 448] width 30 height 30
